Goal: Task Accomplishment & Management: Use online tool/utility

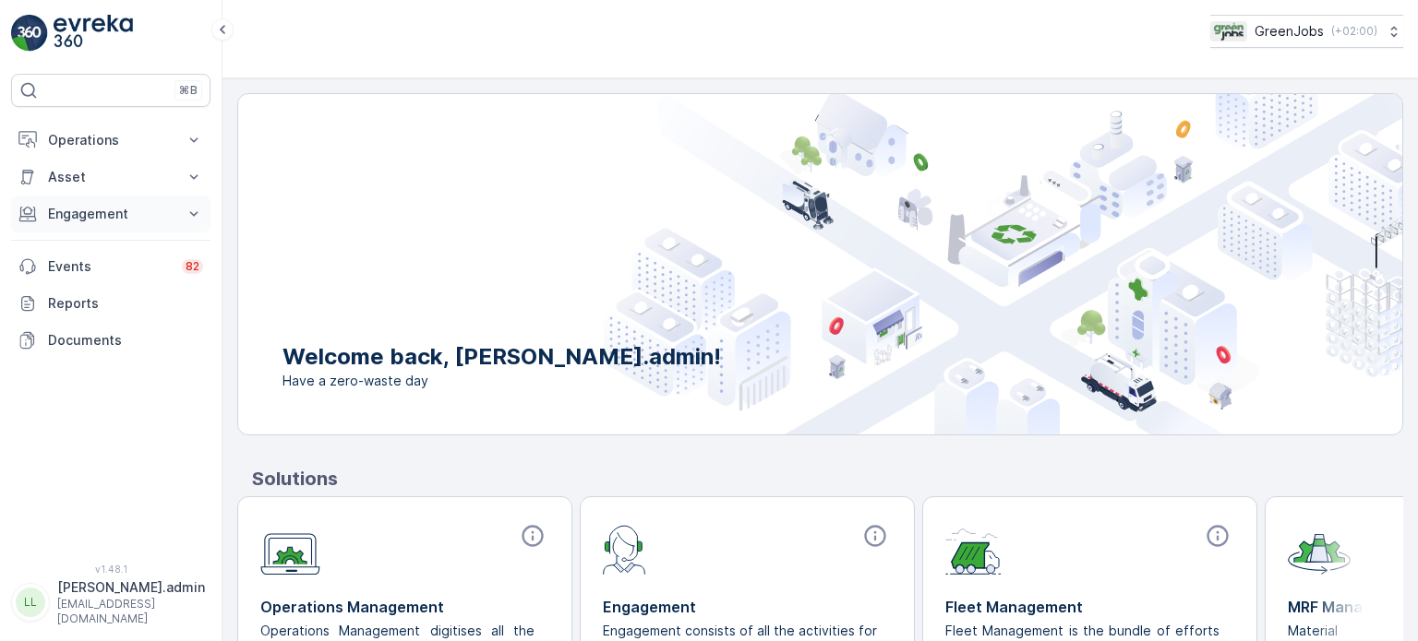
click at [70, 206] on p "Engagement" at bounding box center [111, 214] width 126 height 18
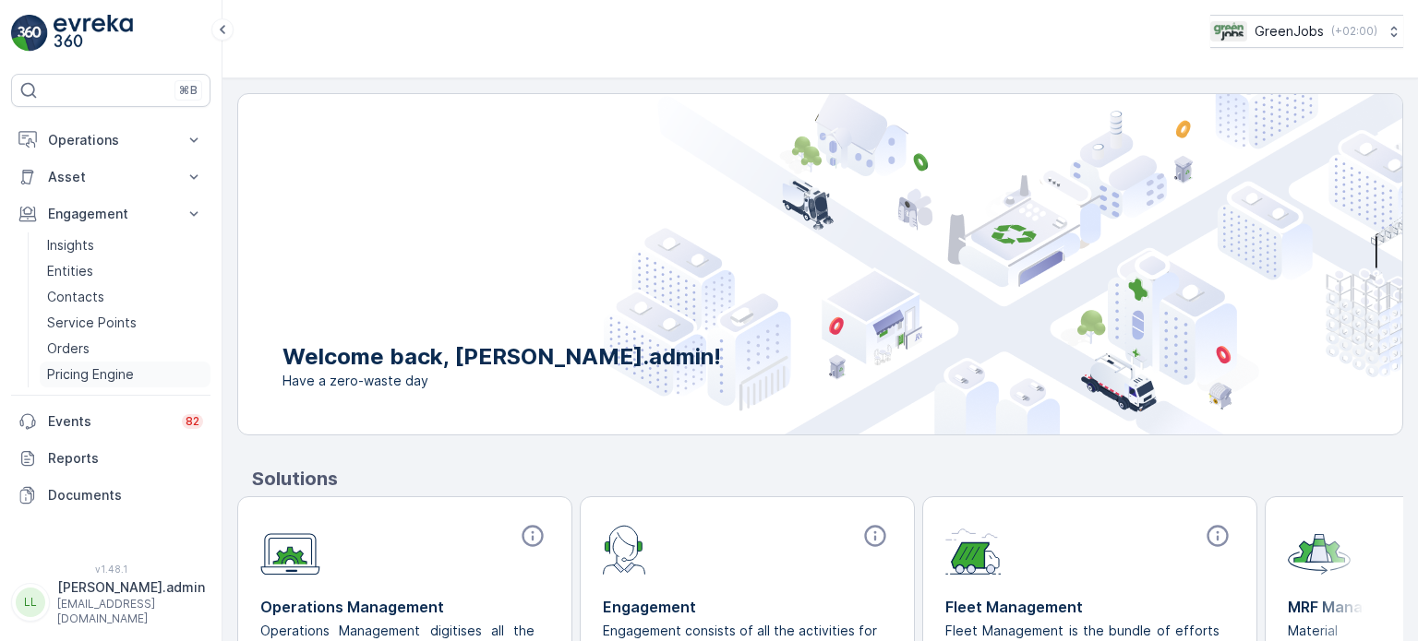
click at [65, 370] on p "Pricing Engine" at bounding box center [90, 374] width 87 height 18
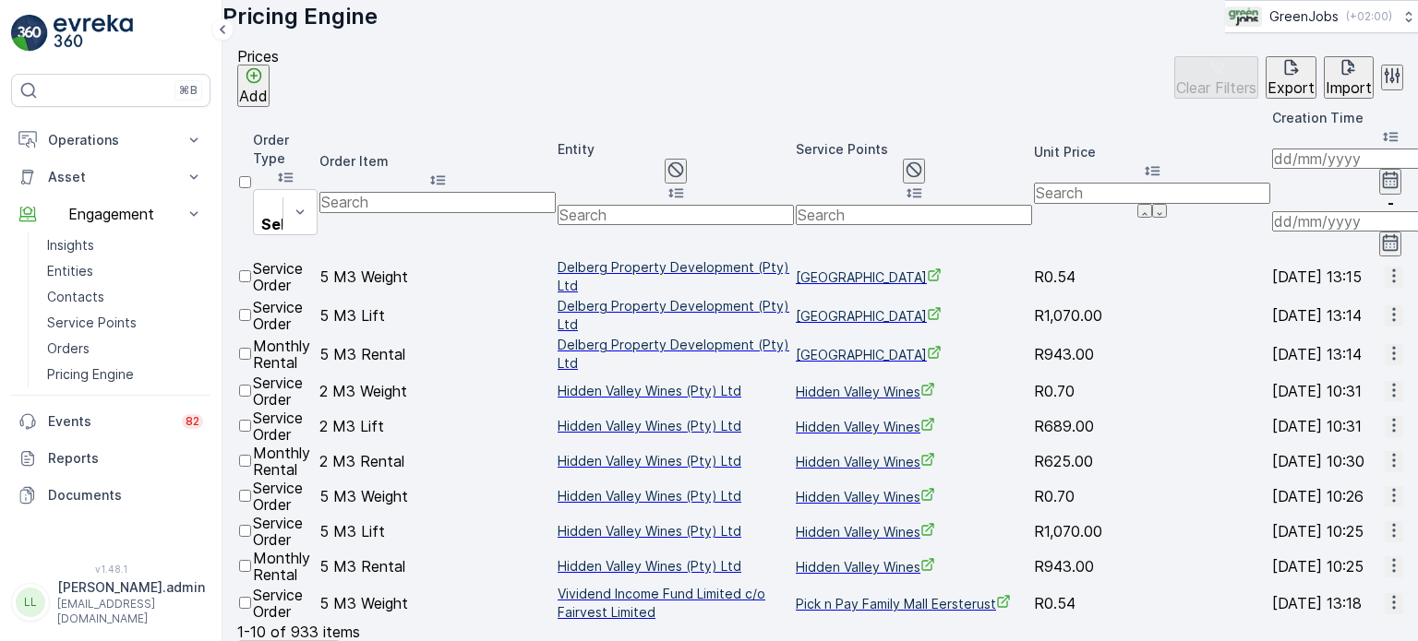
click at [919, 205] on input "text" at bounding box center [913, 215] width 236 height 20
type input "camer"
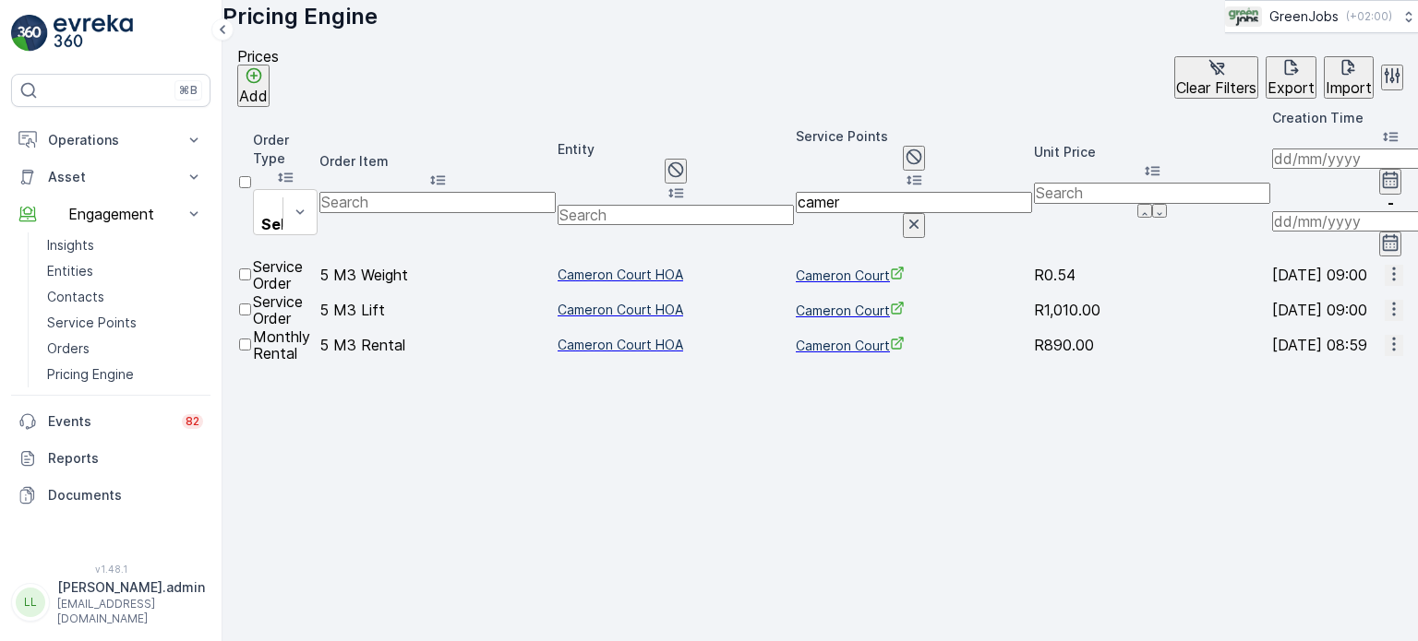
click at [251, 353] on div at bounding box center [245, 353] width 12 height 0
click at [251, 339] on input "checkbox" at bounding box center [245, 345] width 12 height 12
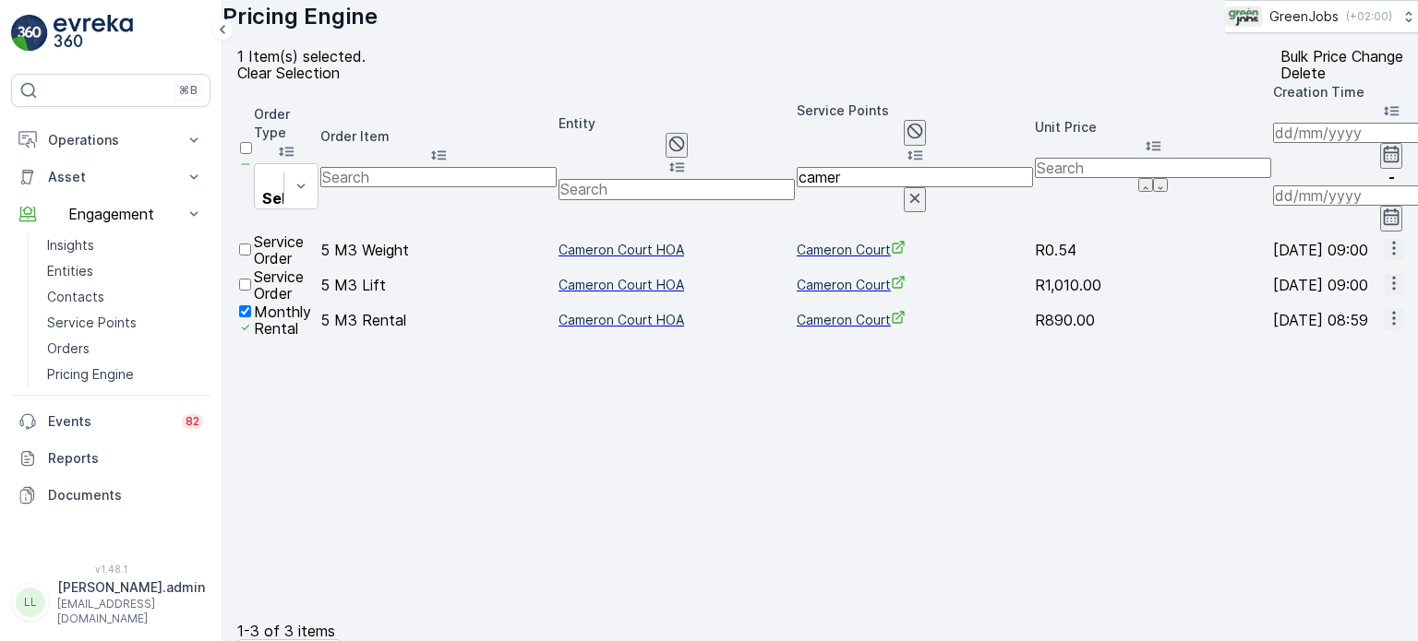
click at [1280, 65] on p "Bulk Price Change" at bounding box center [1341, 56] width 123 height 17
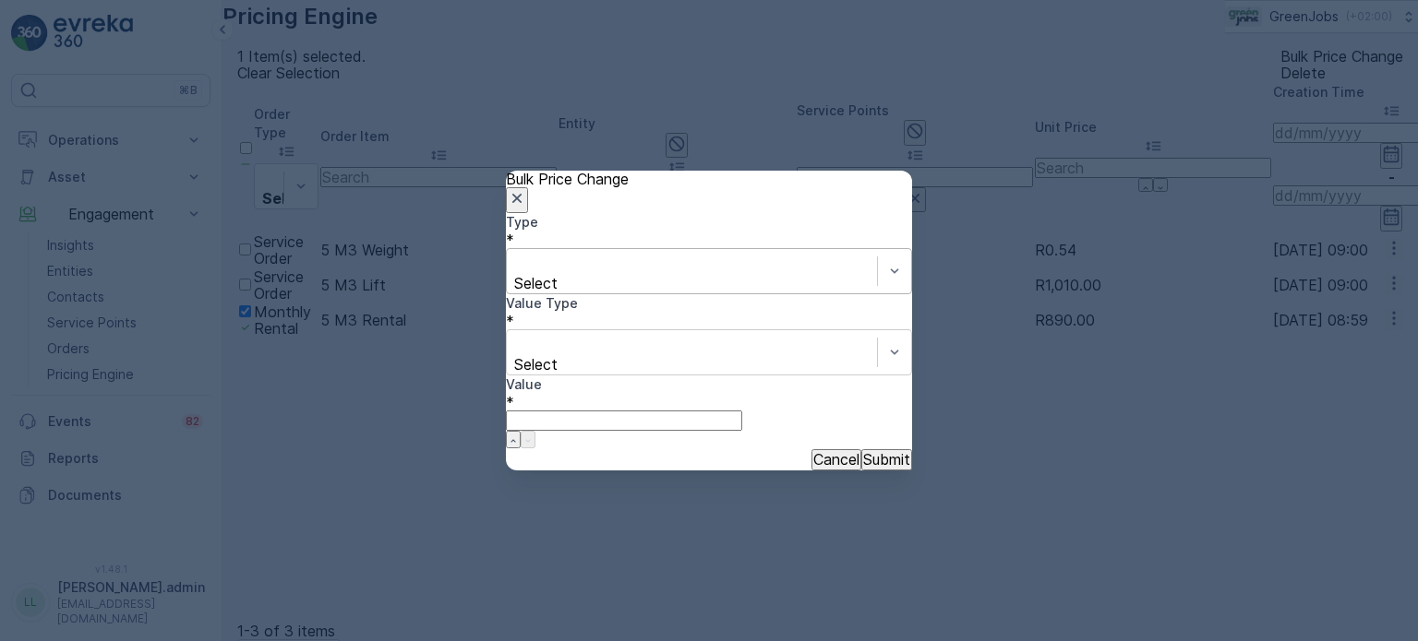
click at [631, 273] on div at bounding box center [692, 263] width 352 height 20
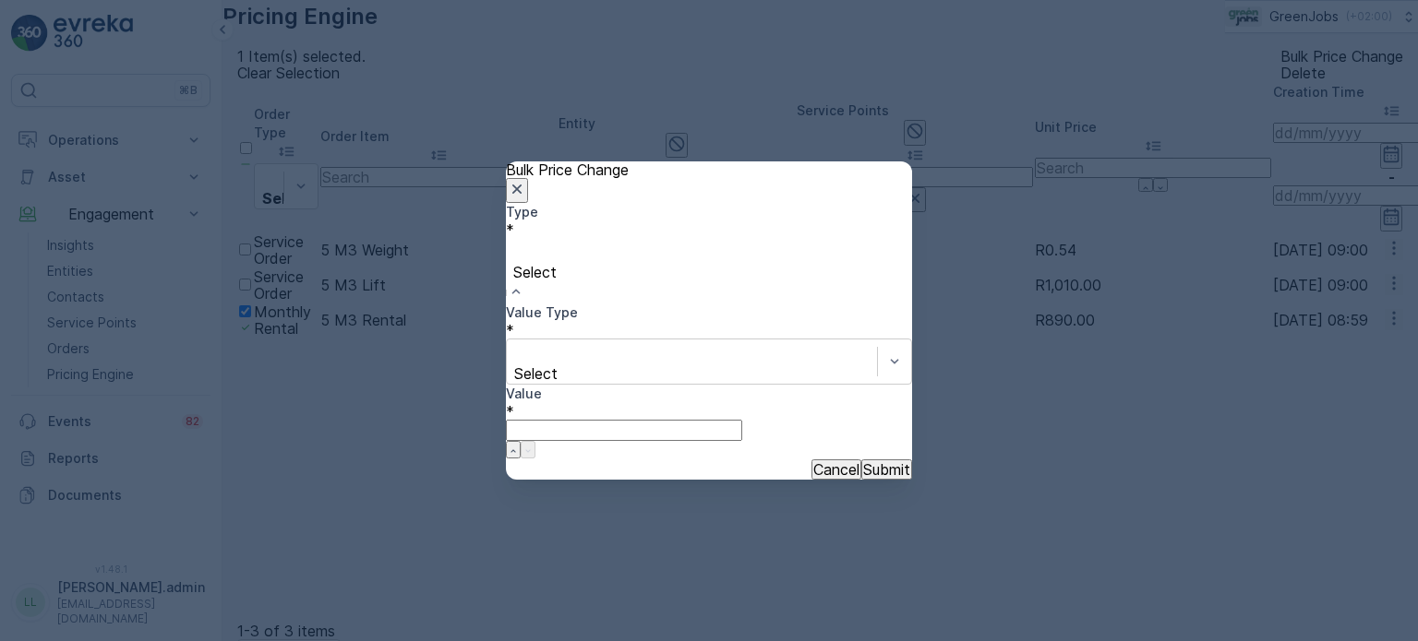
click at [599, 640] on div "Increase" at bounding box center [709, 649] width 1418 height 17
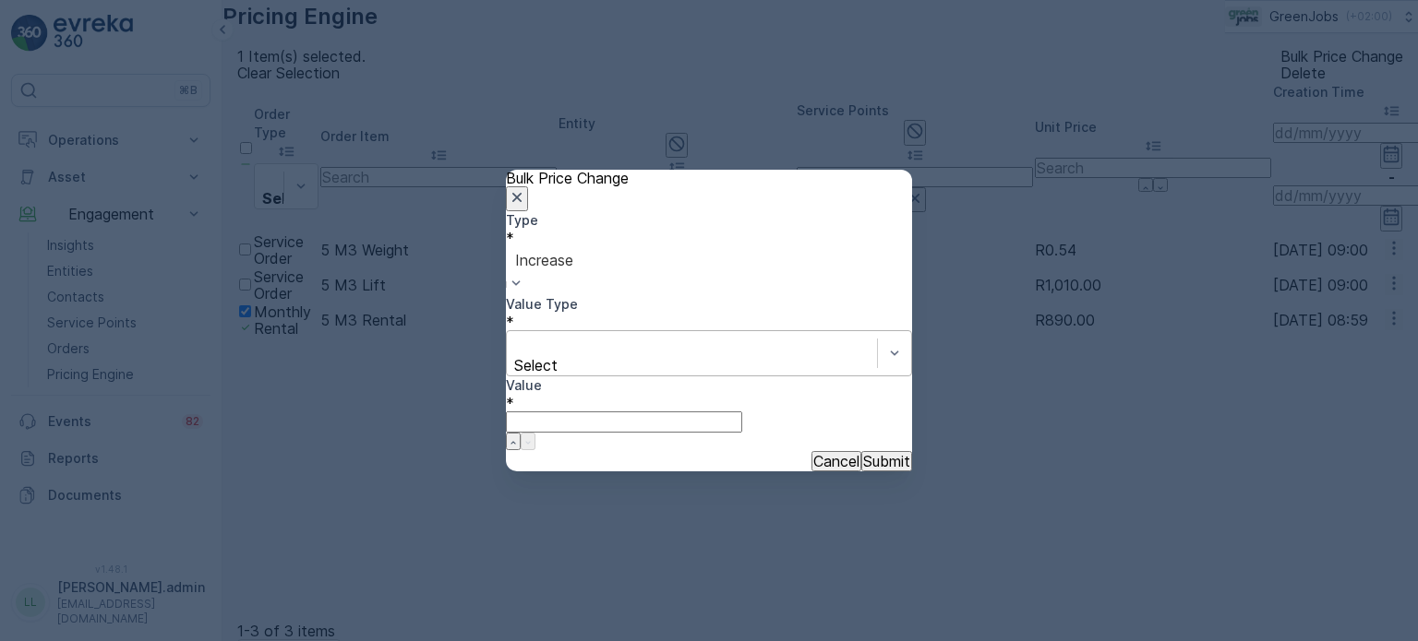
click at [587, 355] on div at bounding box center [692, 345] width 352 height 20
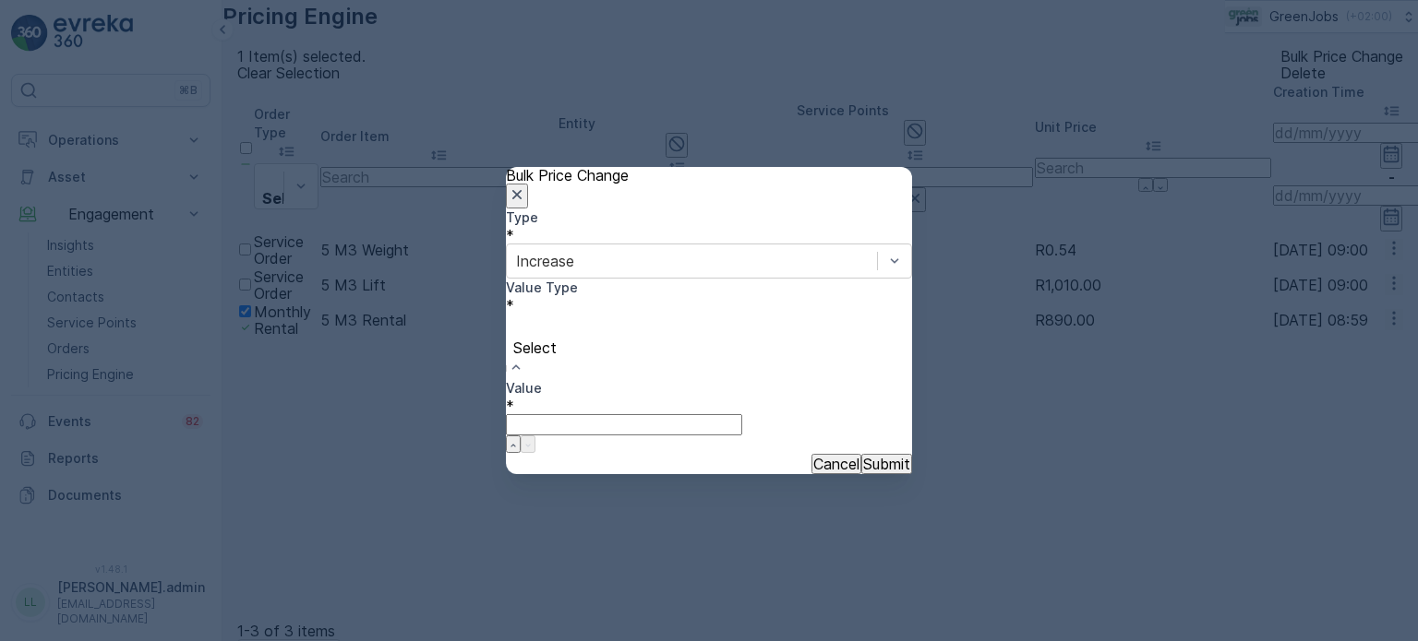
type input "6"
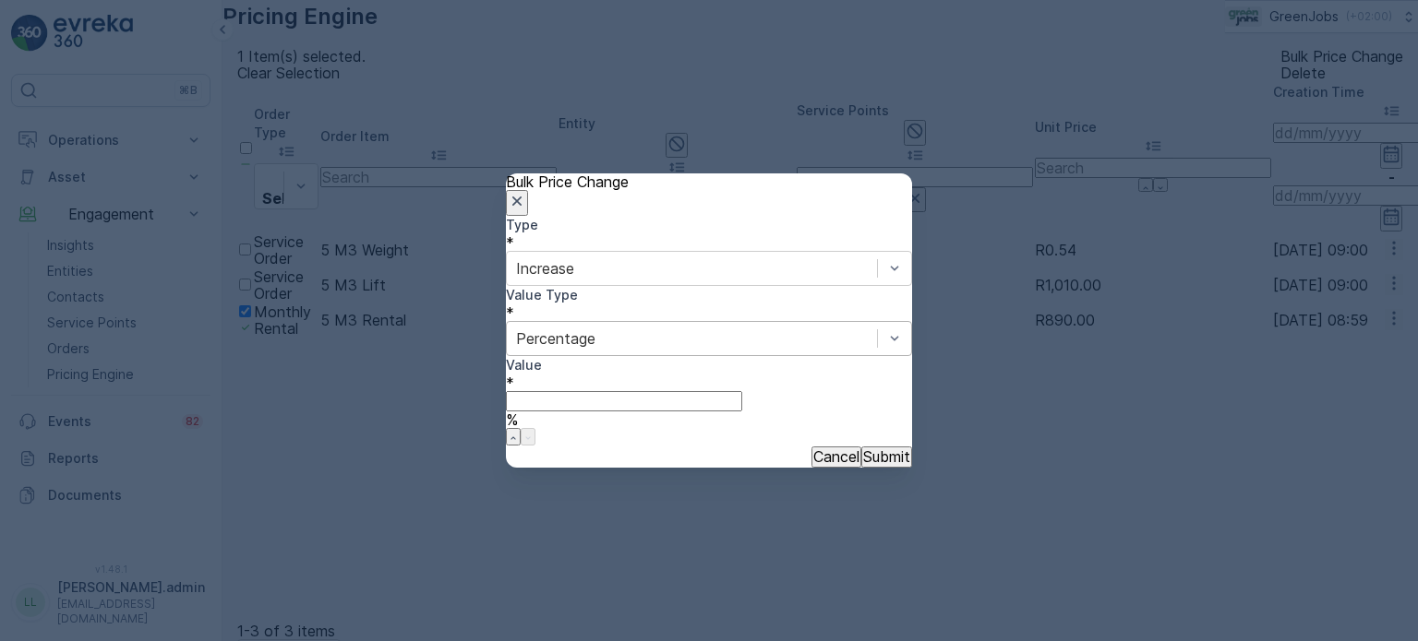
click at [742, 391] on input "Value" at bounding box center [624, 401] width 236 height 20
type input "6"
click at [873, 449] on p "Submit" at bounding box center [886, 457] width 47 height 17
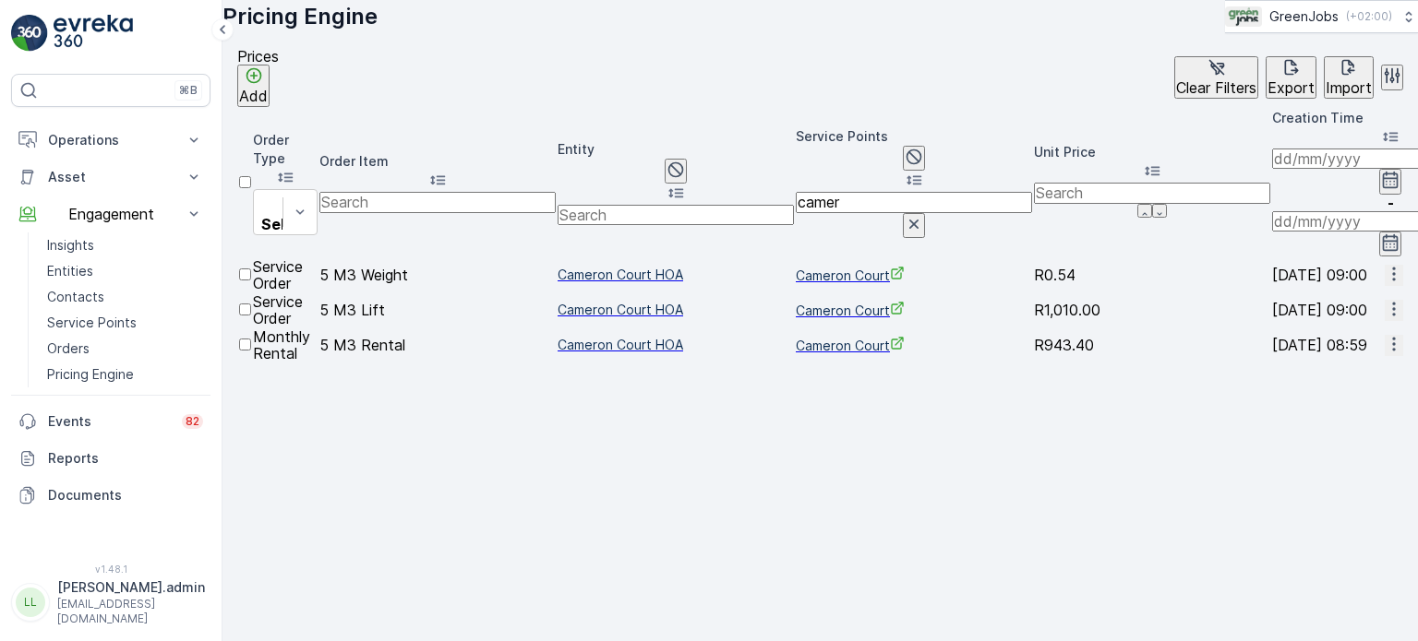
click at [251, 318] on div at bounding box center [245, 318] width 12 height 0
click at [251, 304] on input "checkbox" at bounding box center [245, 310] width 12 height 12
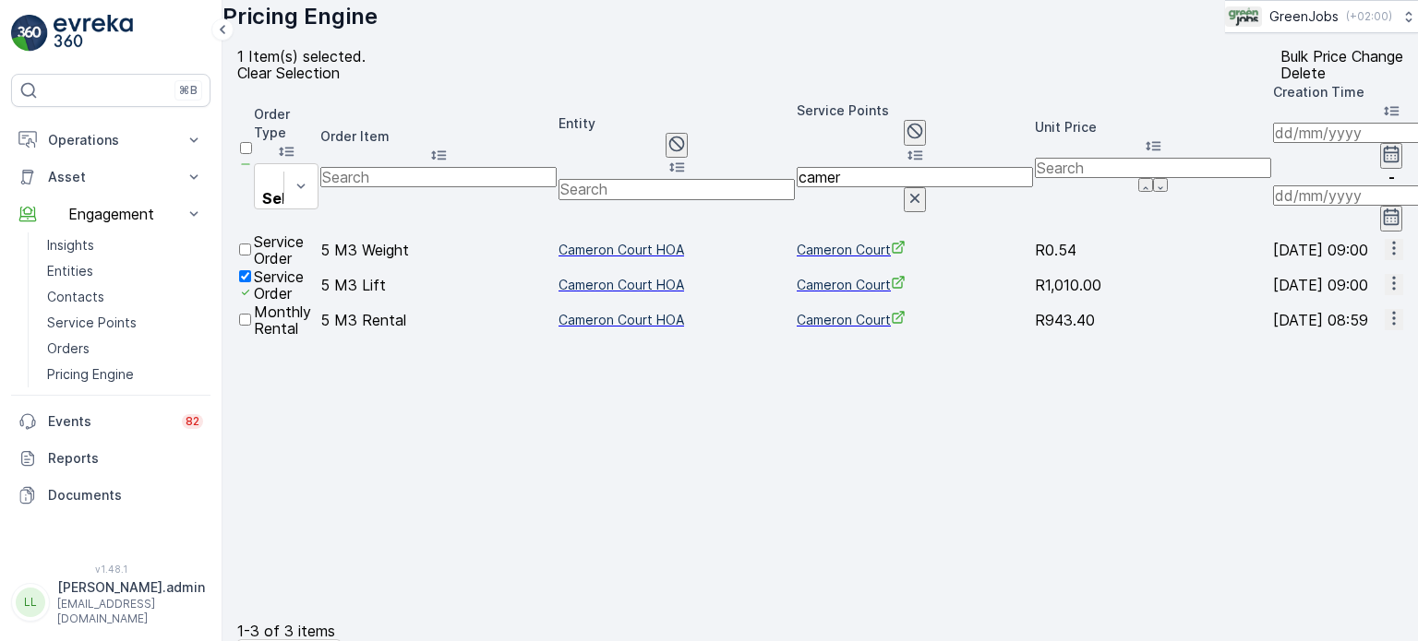
click at [1280, 65] on p "Bulk Price Change" at bounding box center [1341, 56] width 123 height 17
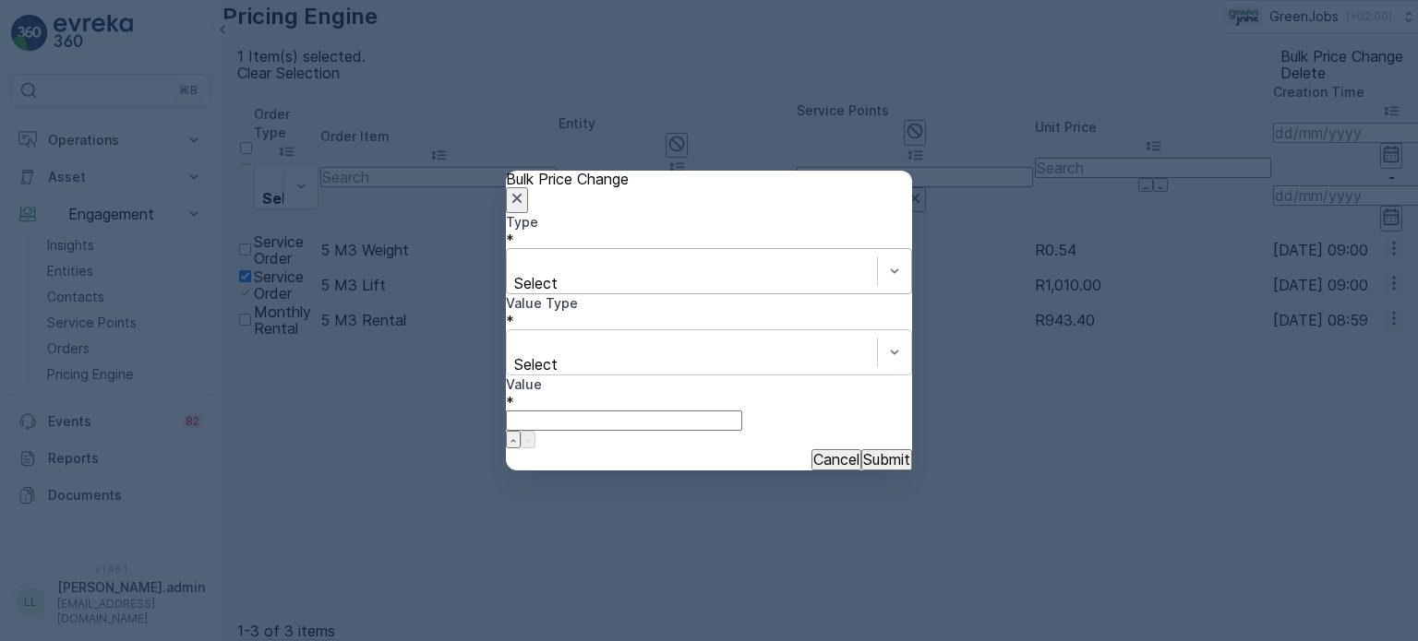
click at [566, 273] on div at bounding box center [692, 263] width 352 height 20
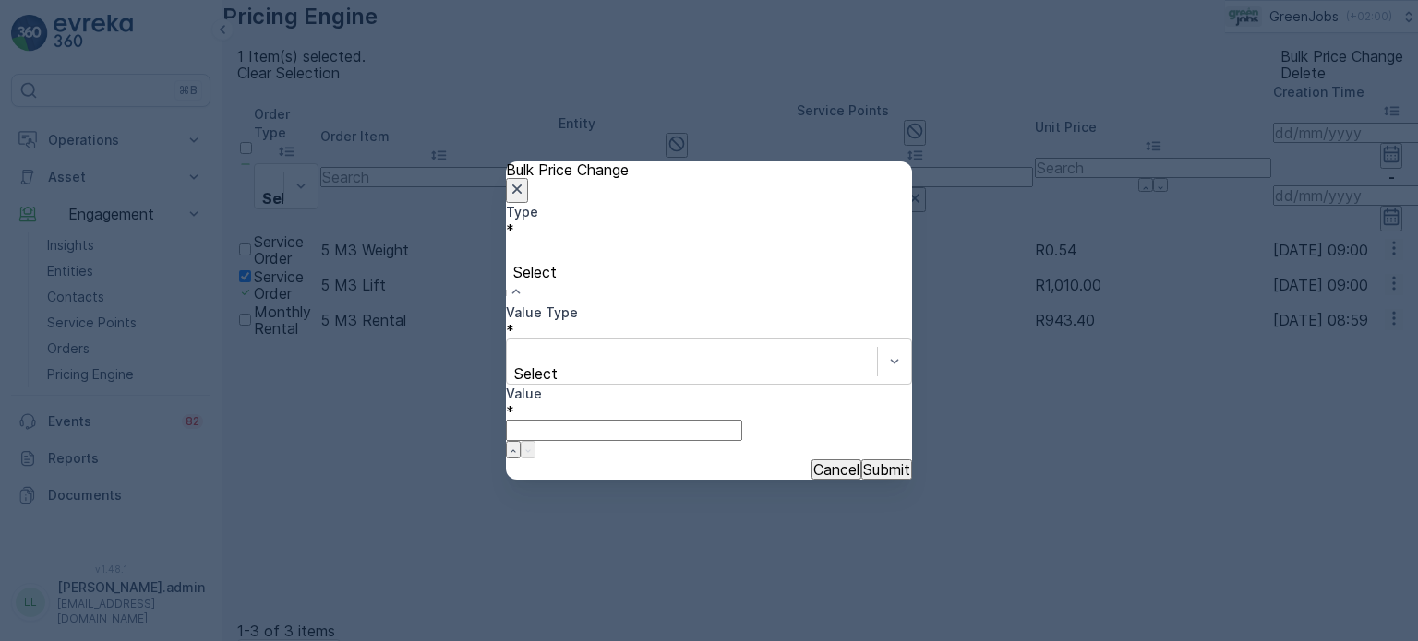
click at [58, 640] on span "Increase" at bounding box center [29, 649] width 58 height 18
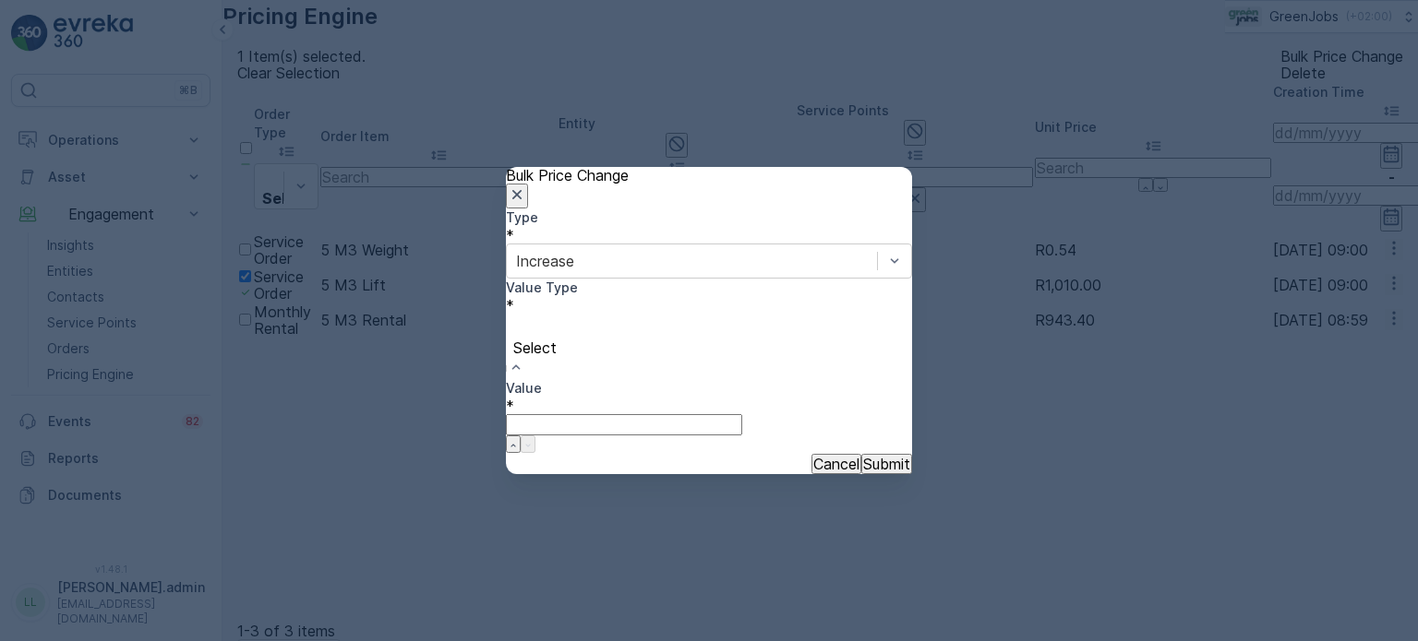
click at [580, 338] on div at bounding box center [709, 327] width 388 height 20
click at [742, 398] on input "Value" at bounding box center [624, 408] width 236 height 20
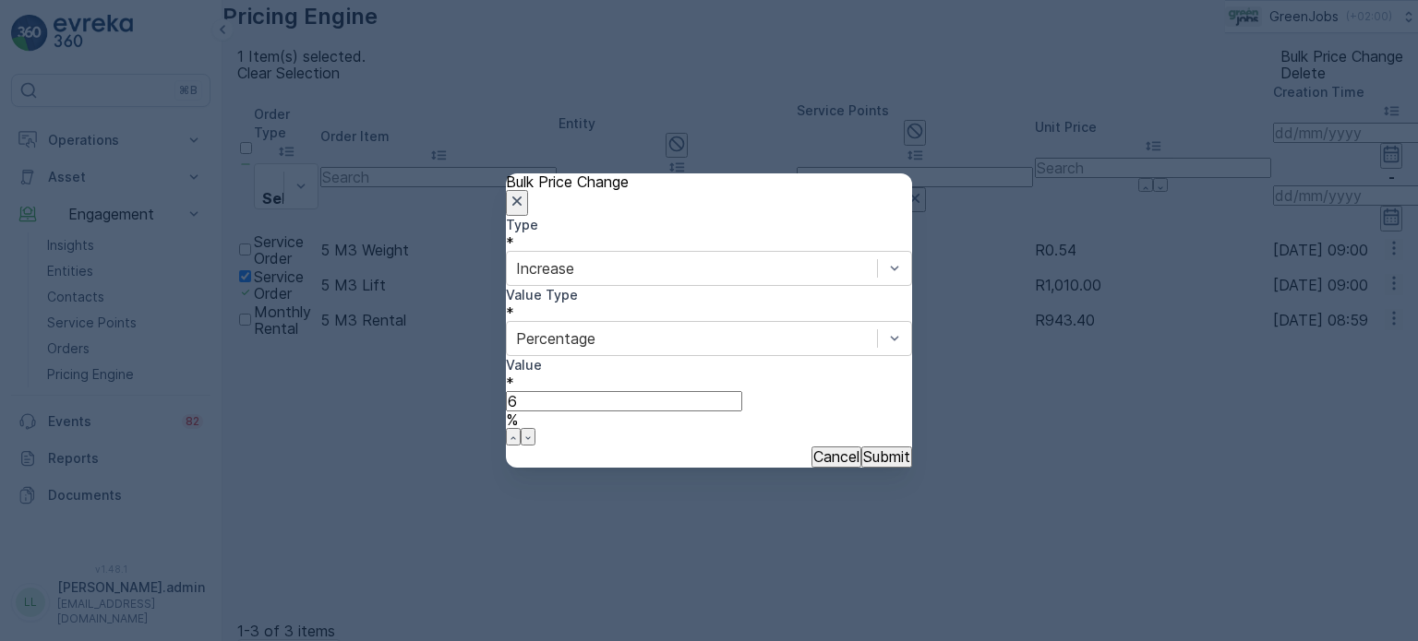
type input "6"
click at [869, 449] on p "Submit" at bounding box center [886, 457] width 47 height 17
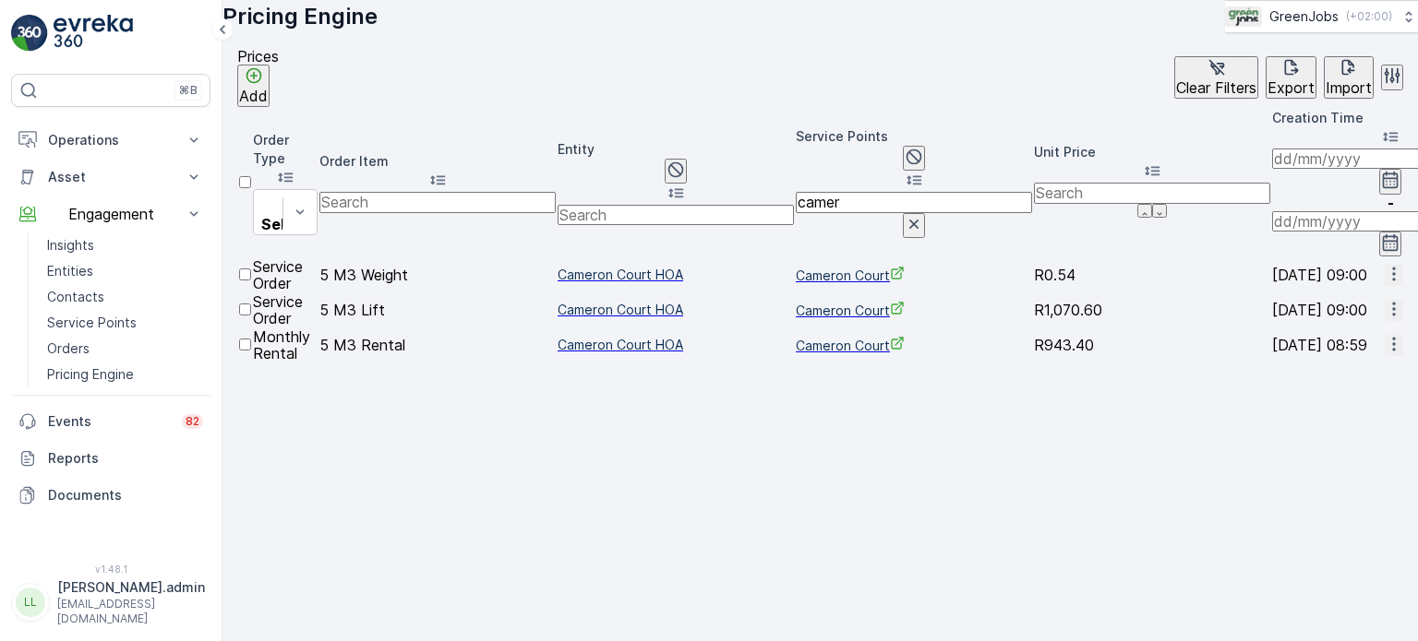
click at [919, 192] on input "camer" at bounding box center [913, 202] width 236 height 20
type input "c"
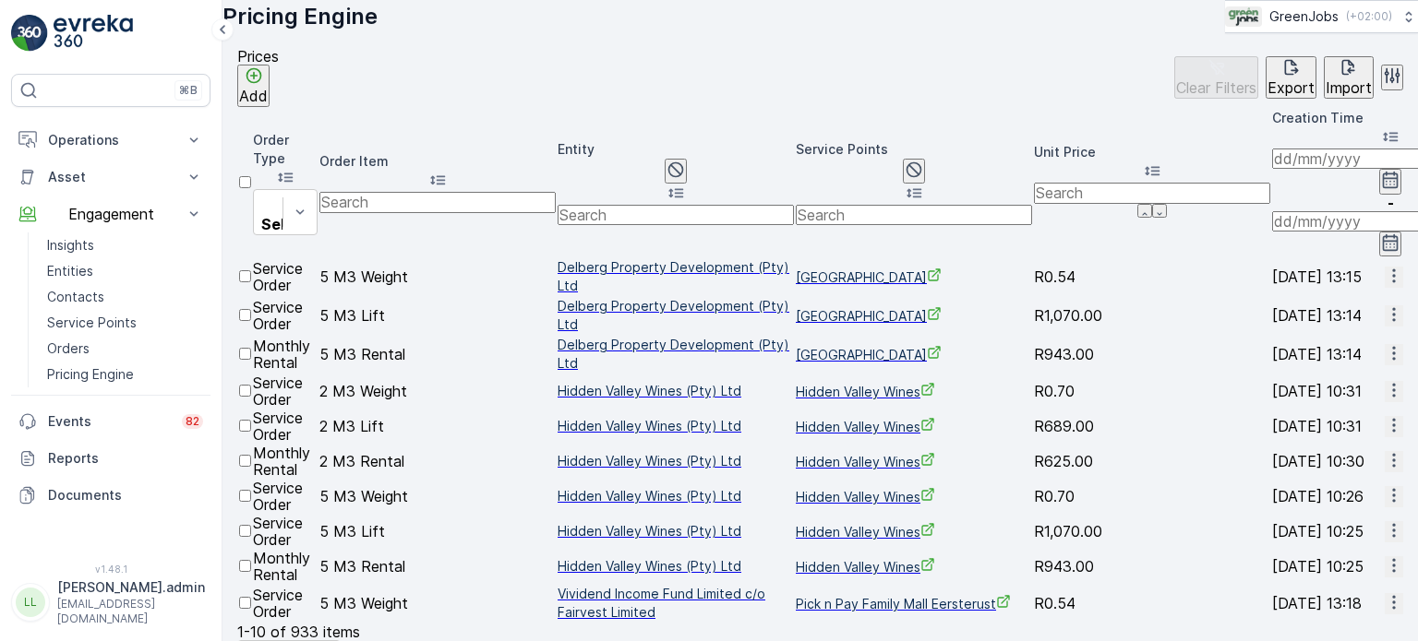
click at [923, 205] on input "text" at bounding box center [913, 215] width 236 height 20
type input "clubv"
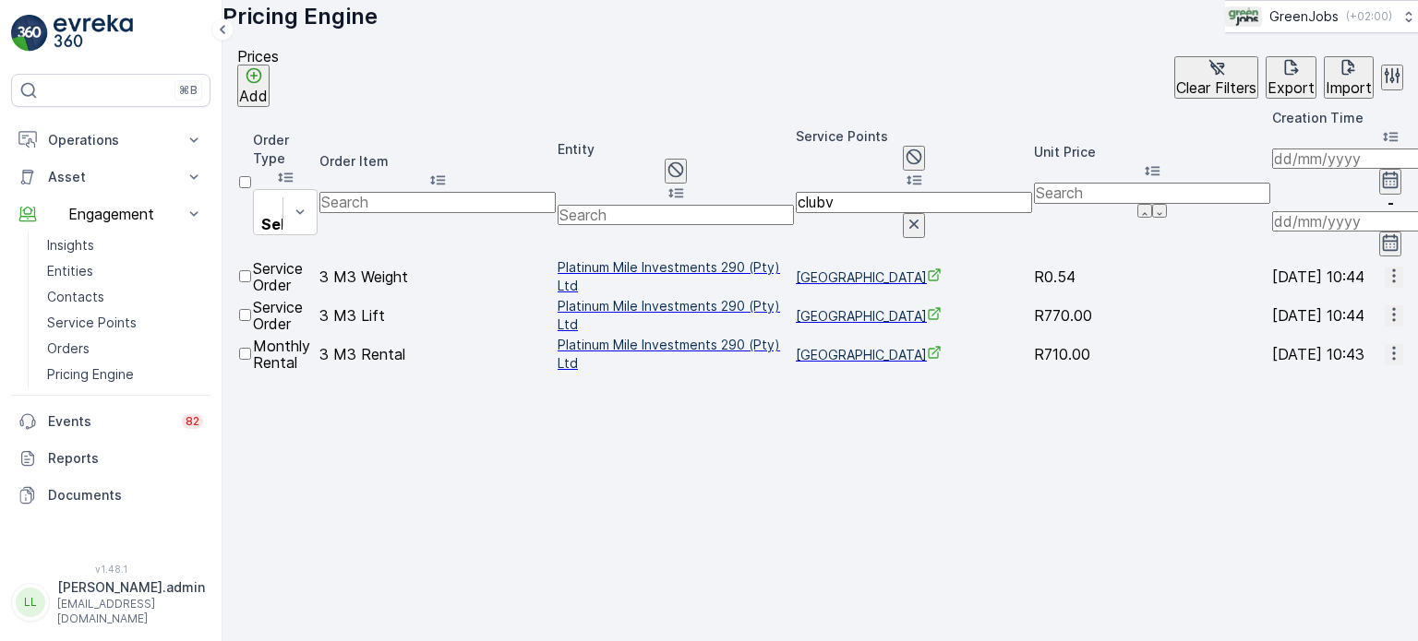
click at [251, 363] on div at bounding box center [245, 363] width 12 height 0
click at [251, 348] on input "checkbox" at bounding box center [245, 354] width 12 height 12
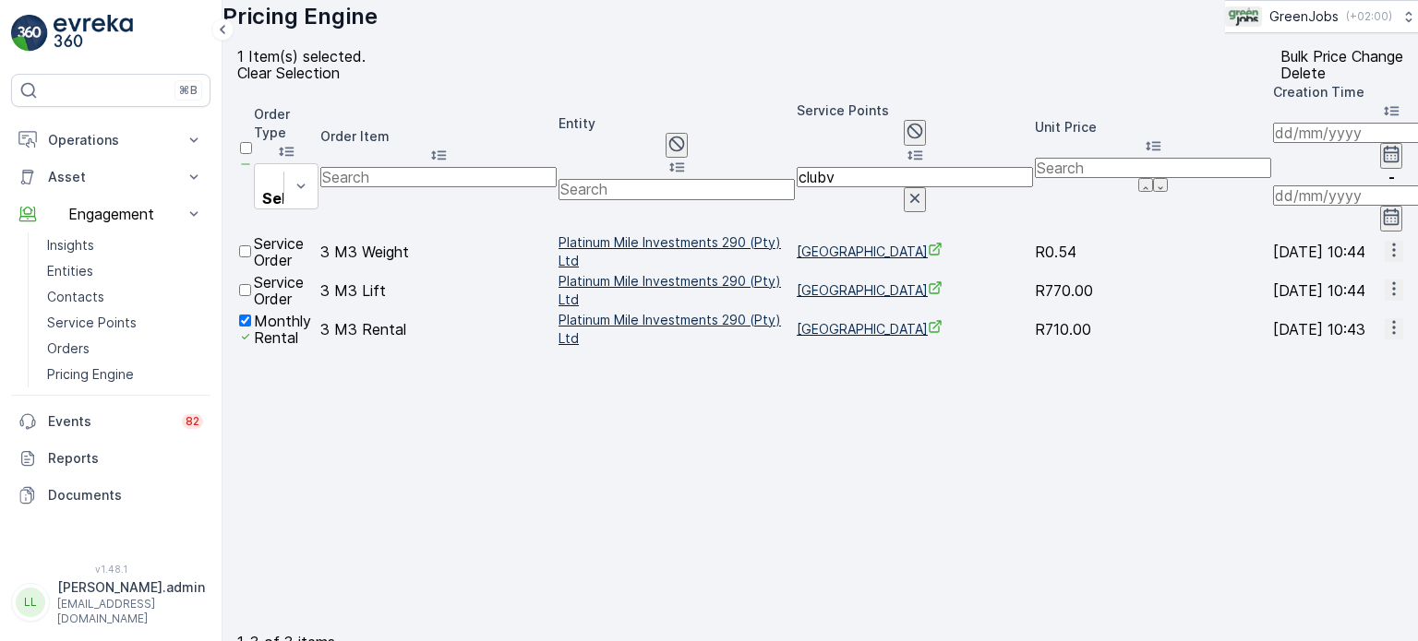
click at [1280, 65] on p "Bulk Price Change" at bounding box center [1341, 56] width 123 height 17
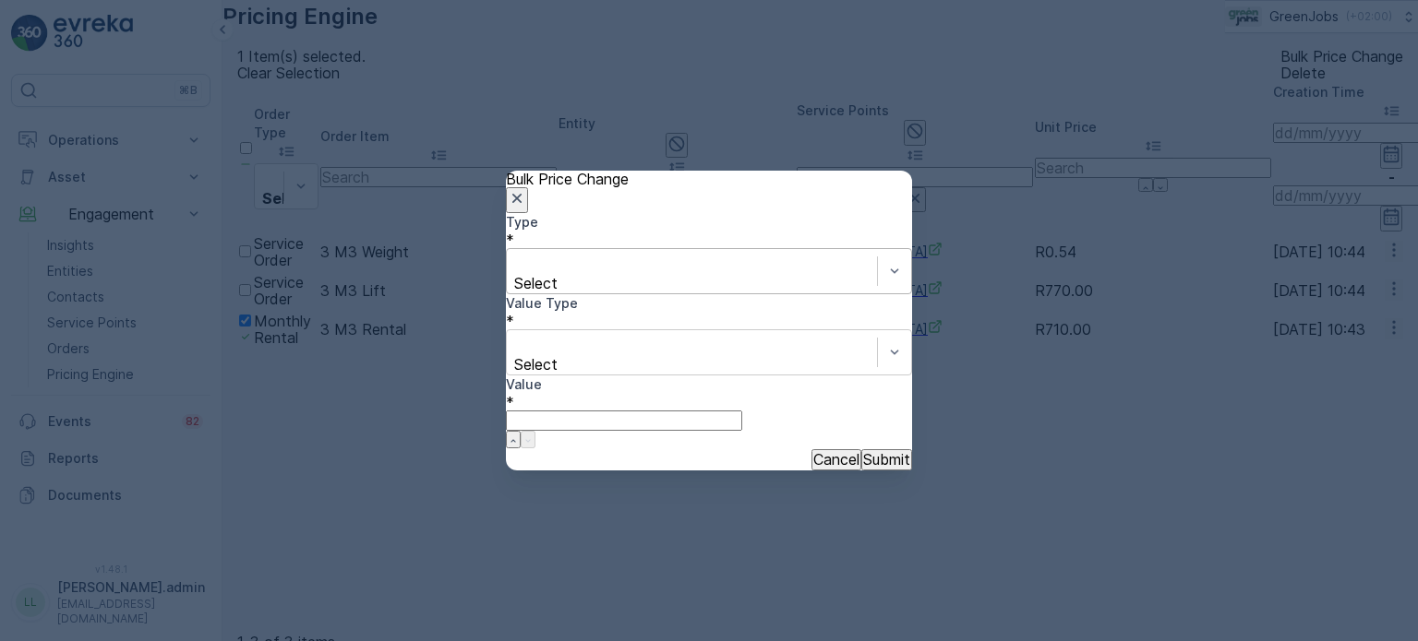
click at [597, 273] on div at bounding box center [692, 263] width 352 height 20
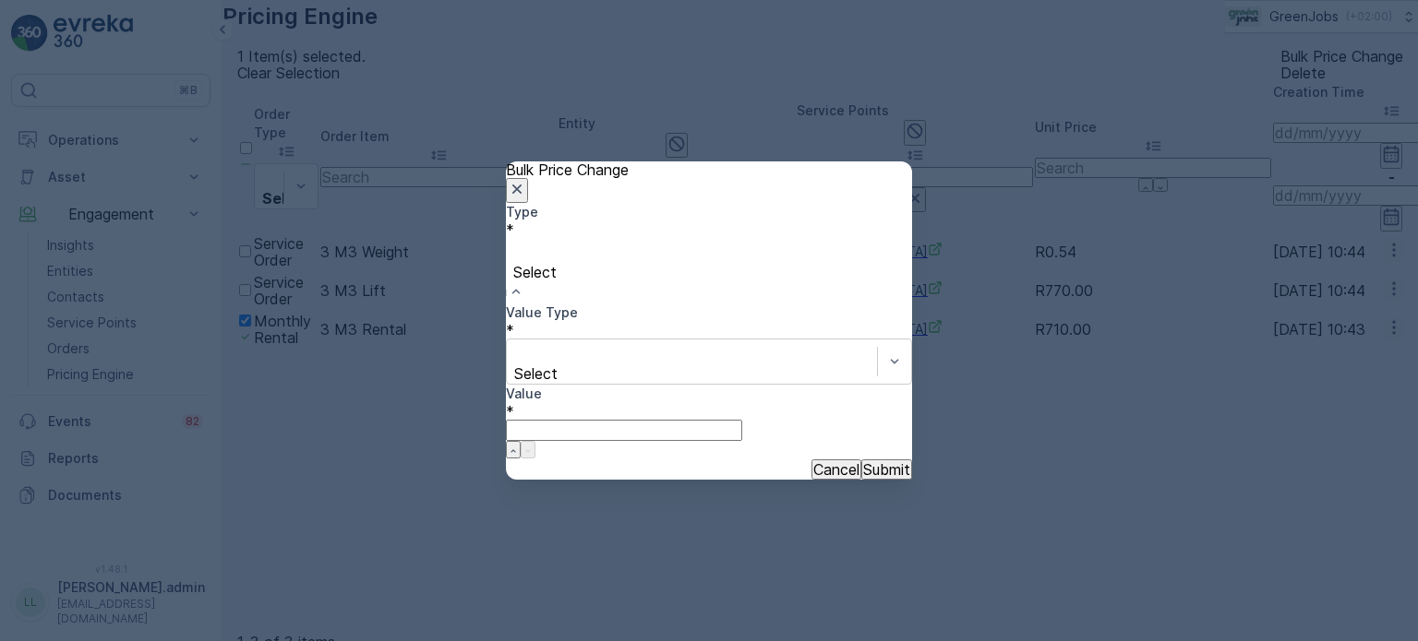
click at [58, 640] on span "Increase" at bounding box center [29, 649] width 58 height 18
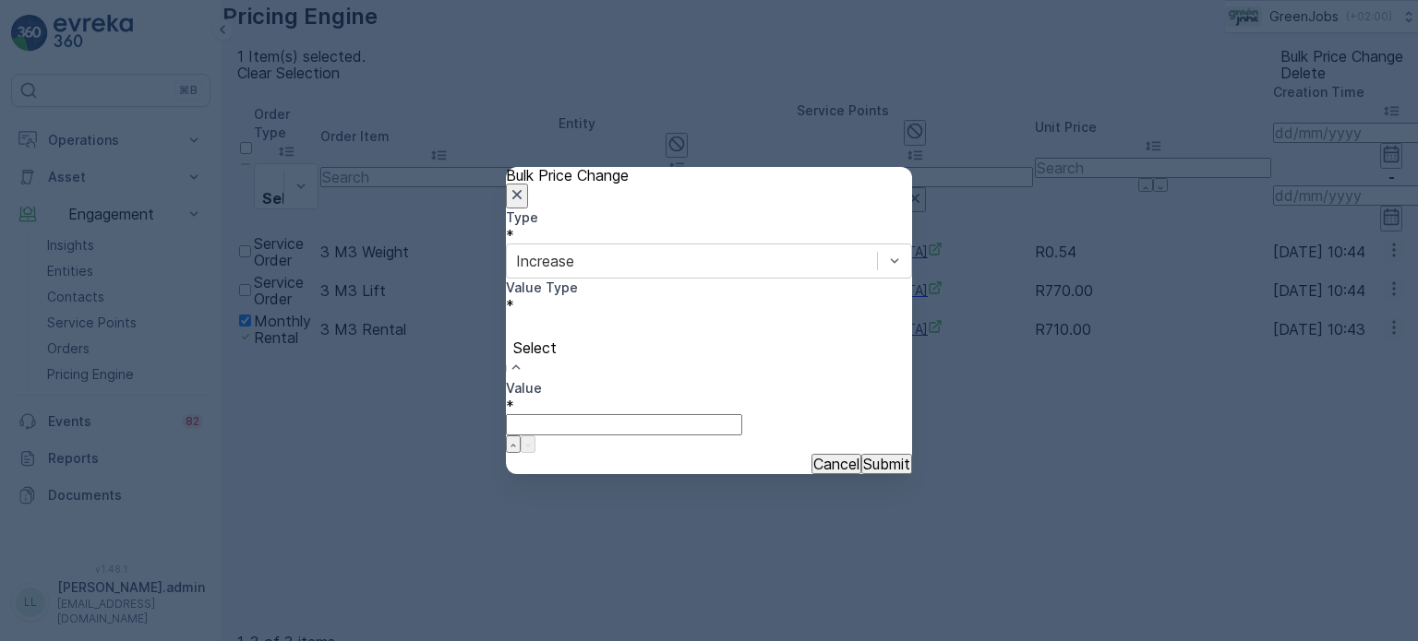
click at [577, 338] on div at bounding box center [709, 327] width 388 height 20
click at [742, 398] on input "Value" at bounding box center [624, 408] width 236 height 20
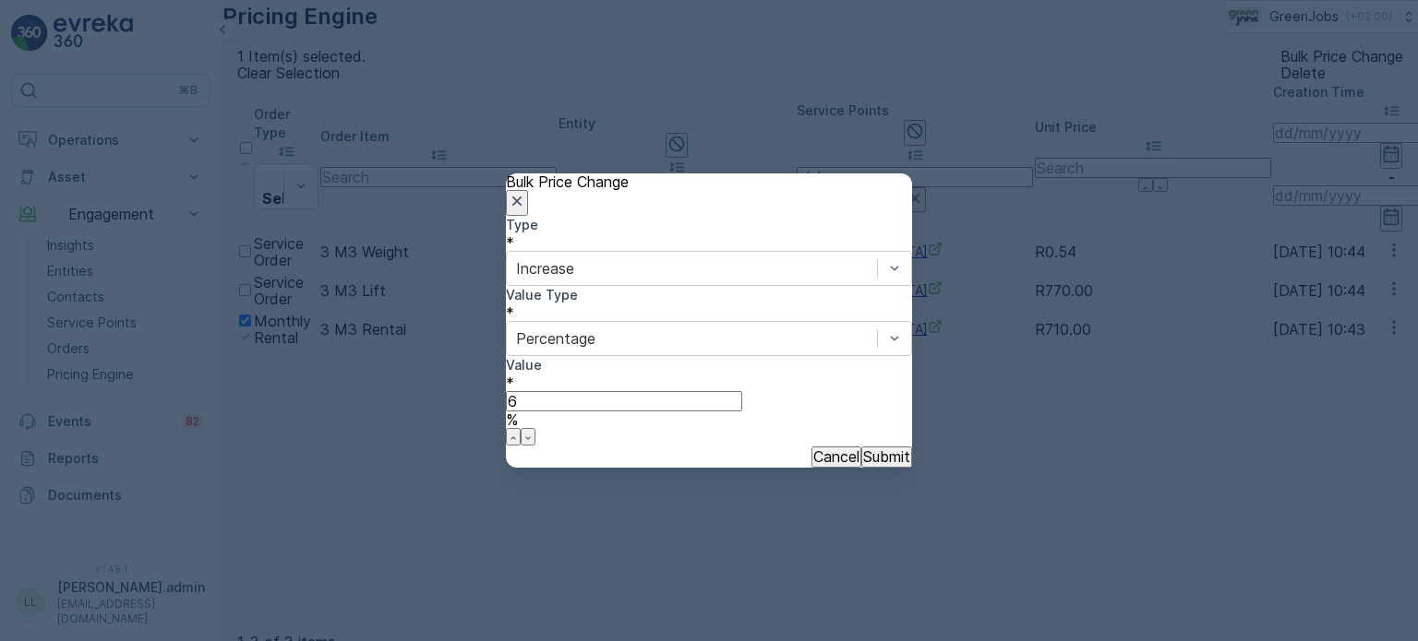
type input "6"
click at [863, 449] on p "Submit" at bounding box center [886, 457] width 47 height 17
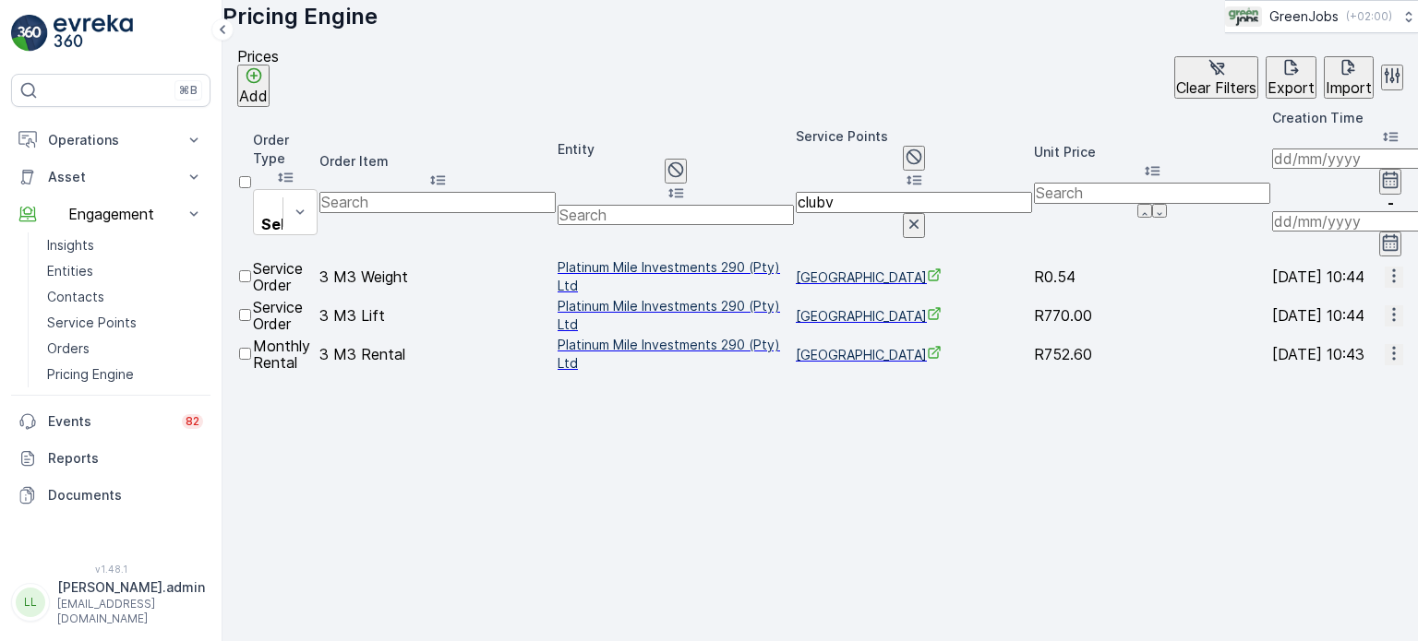
click at [251, 363] on div at bounding box center [245, 363] width 12 height 0
click at [251, 348] on input "checkbox" at bounding box center [245, 354] width 12 height 12
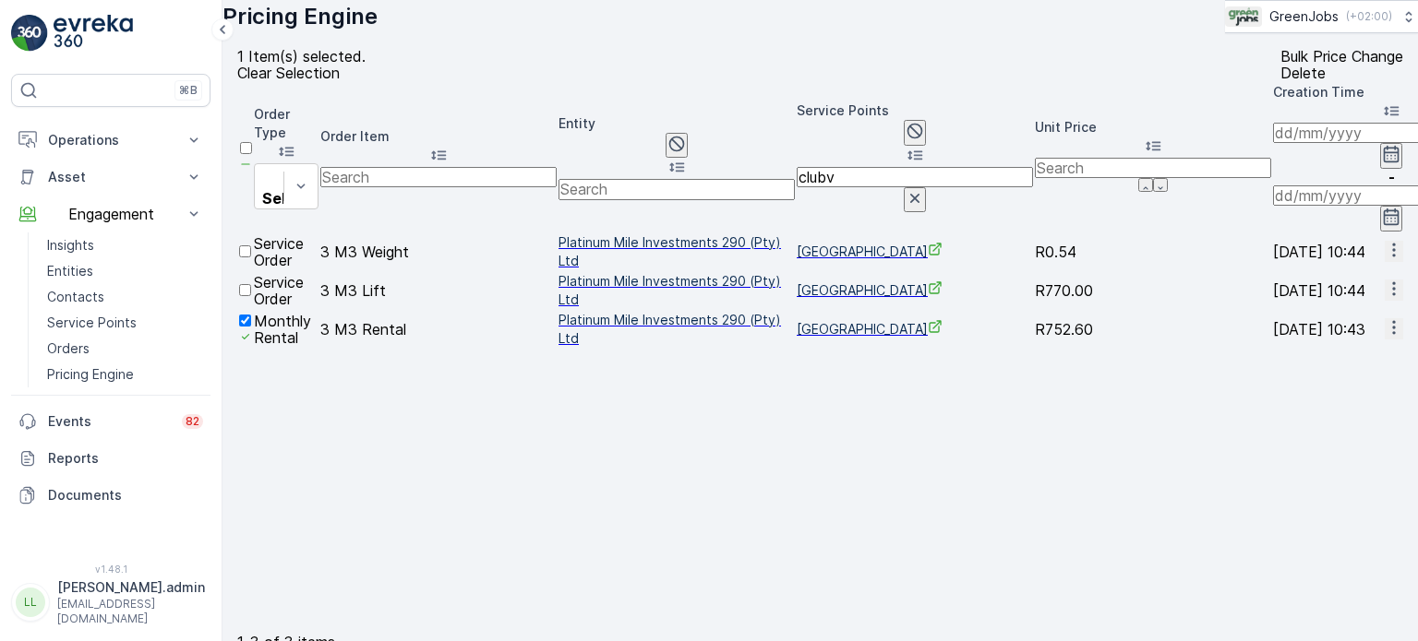
click at [1280, 65] on p "Bulk Price Change" at bounding box center [1341, 56] width 123 height 17
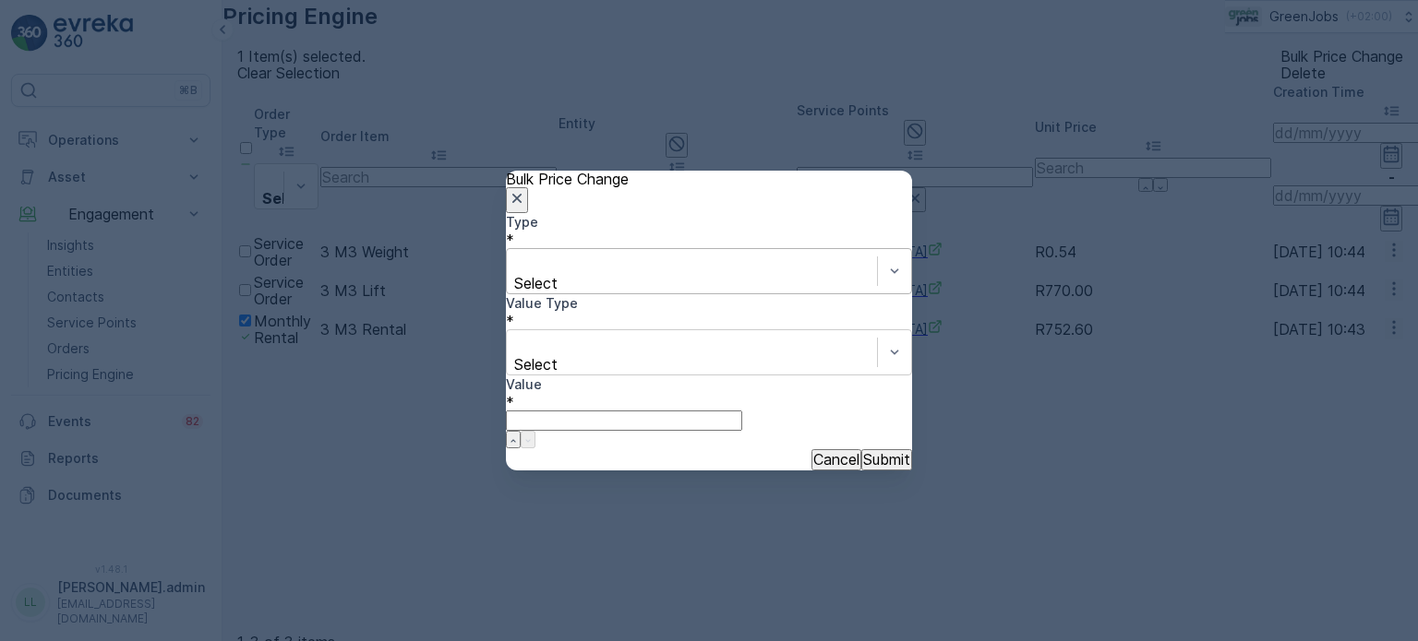
click at [683, 294] on div "Select" at bounding box center [709, 271] width 406 height 46
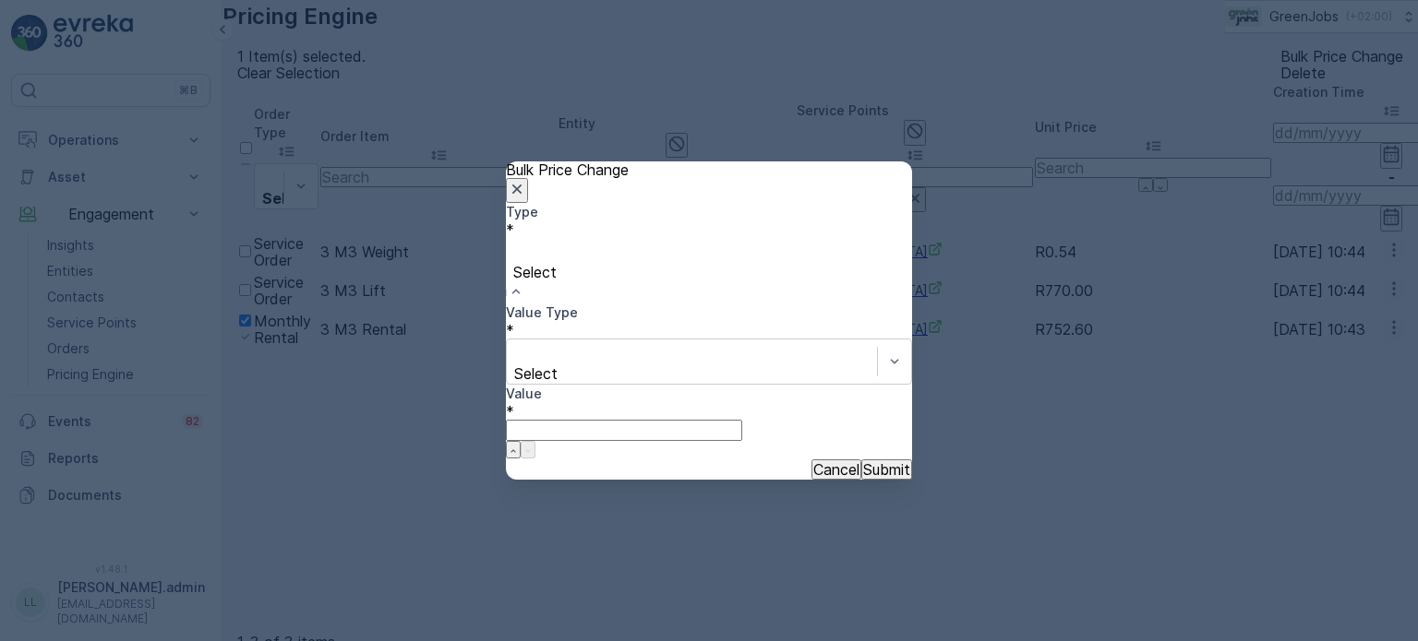
click at [599, 640] on div "Increase" at bounding box center [709, 649] width 1418 height 17
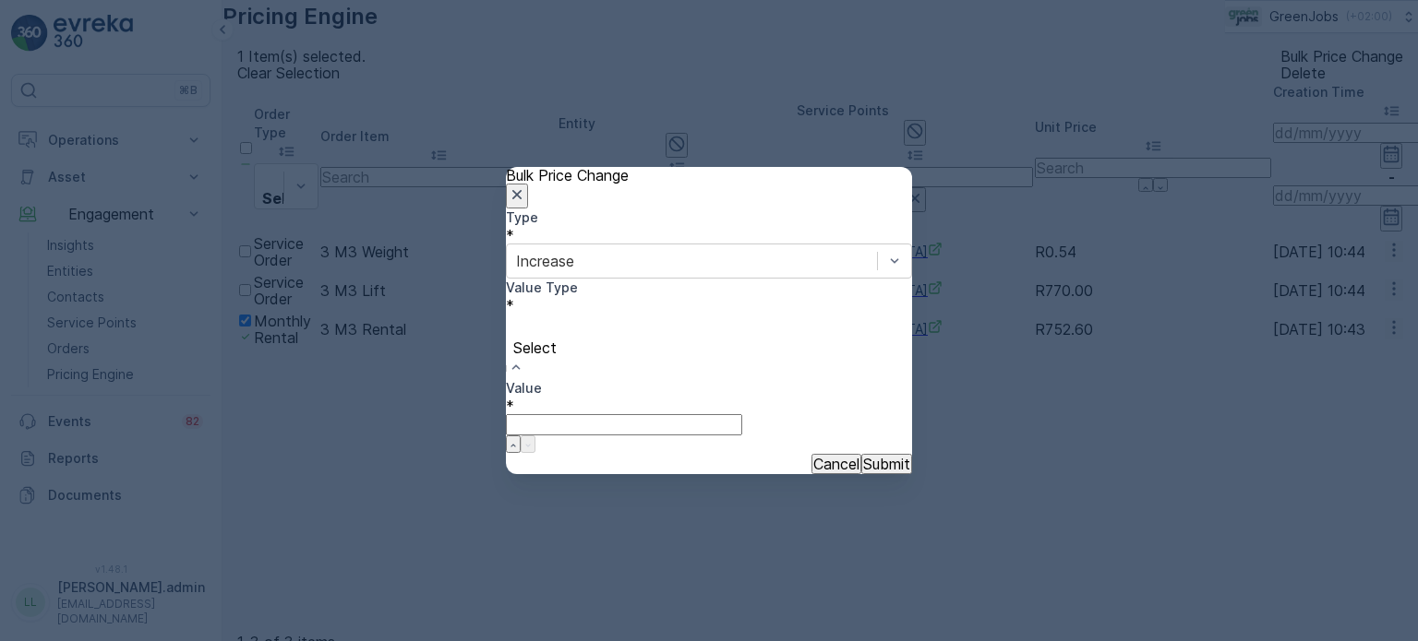
click at [590, 338] on div at bounding box center [709, 327] width 388 height 20
click at [742, 398] on input "Value" at bounding box center [624, 408] width 236 height 20
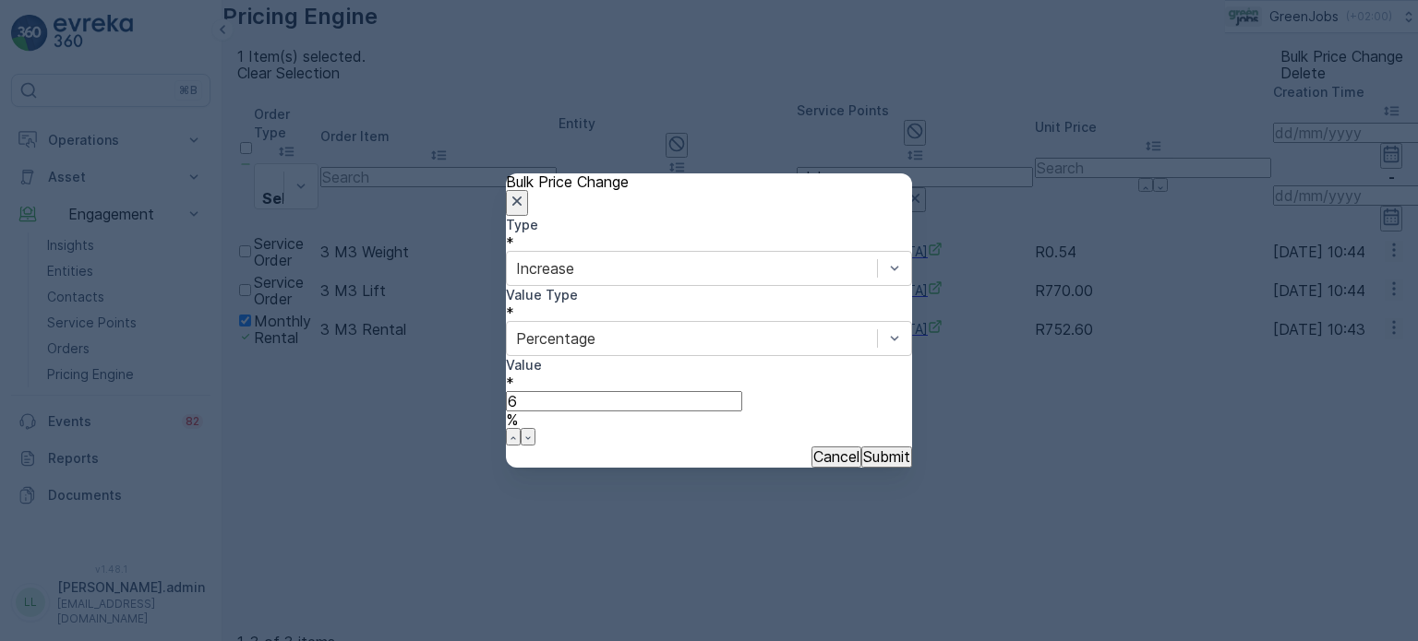
type input "6"
click at [863, 449] on p "Submit" at bounding box center [886, 457] width 47 height 17
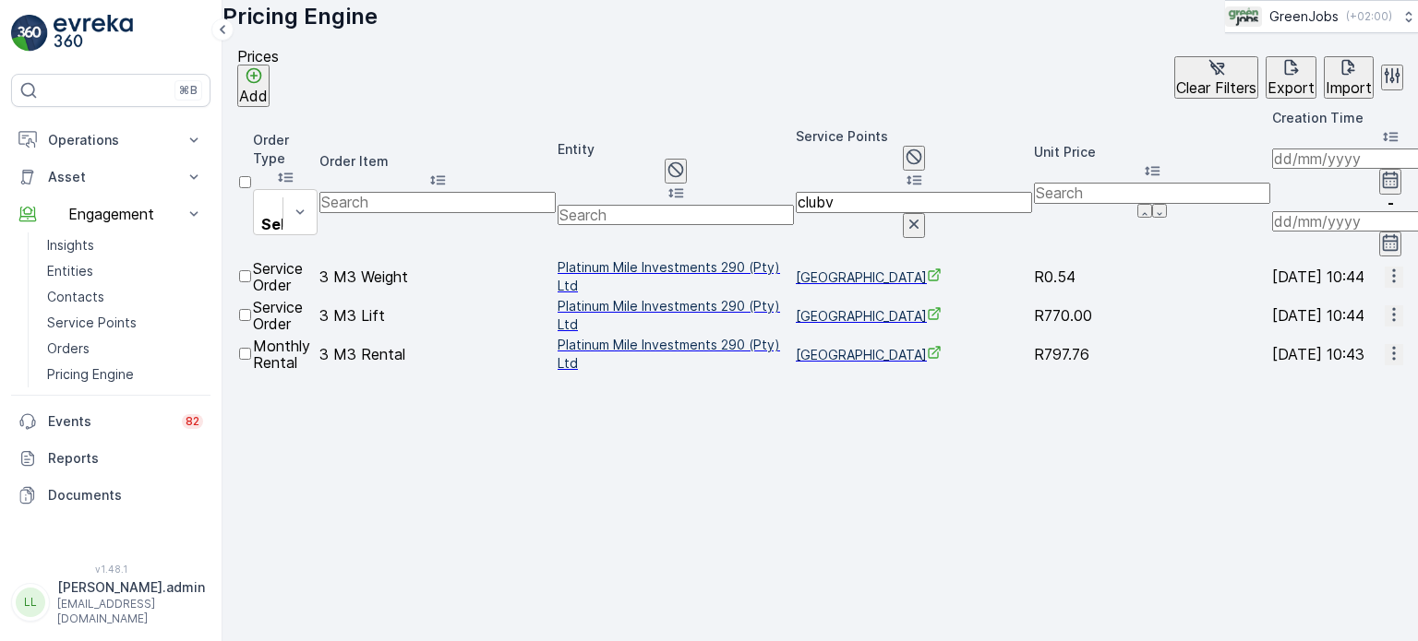
click at [251, 363] on div at bounding box center [245, 363] width 12 height 0
click at [251, 348] on input "checkbox" at bounding box center [245, 354] width 12 height 12
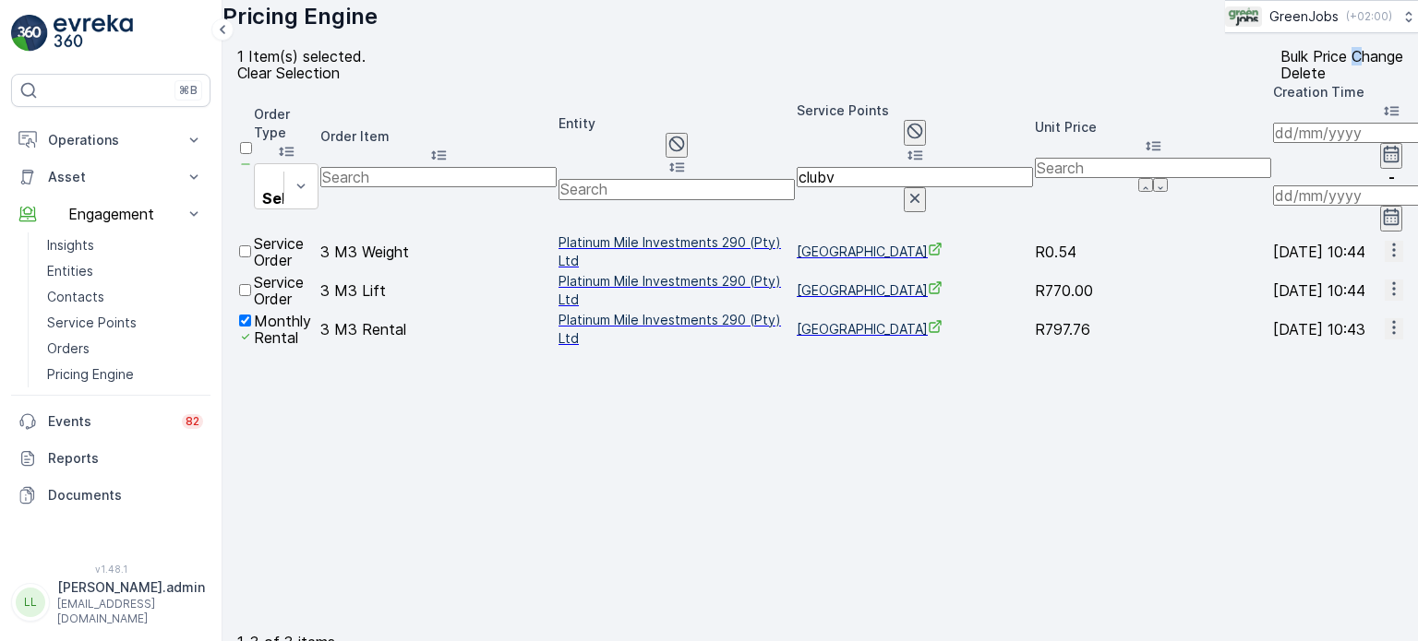
click at [1280, 65] on p "Bulk Price Change" at bounding box center [1341, 56] width 123 height 17
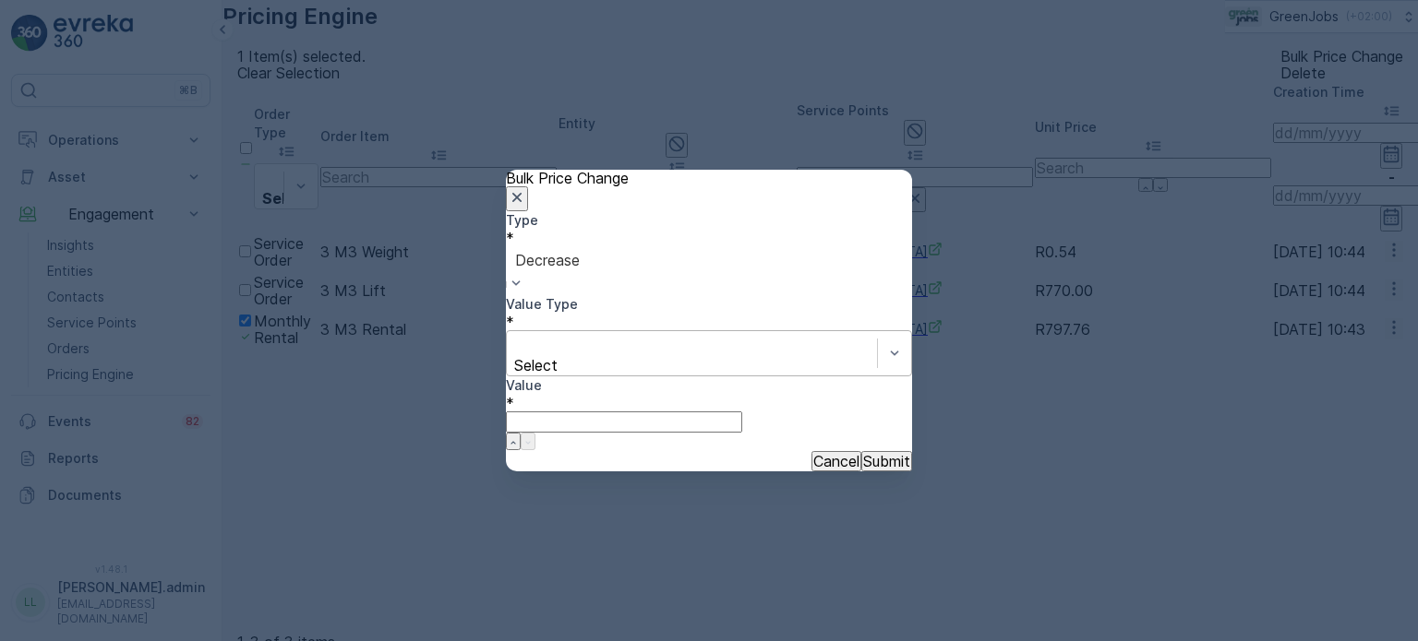
click at [594, 355] on div at bounding box center [692, 345] width 352 height 20
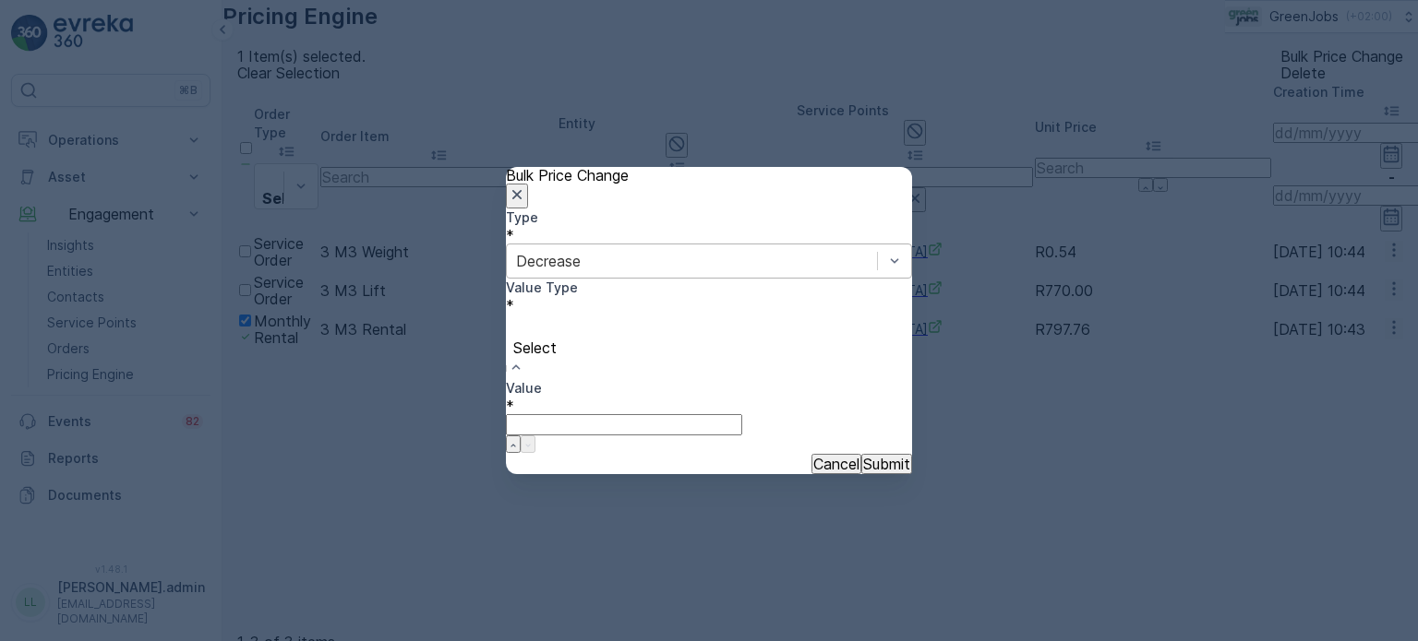
drag, startPoint x: 570, startPoint y: 446, endPoint x: 602, endPoint y: 434, distance: 33.6
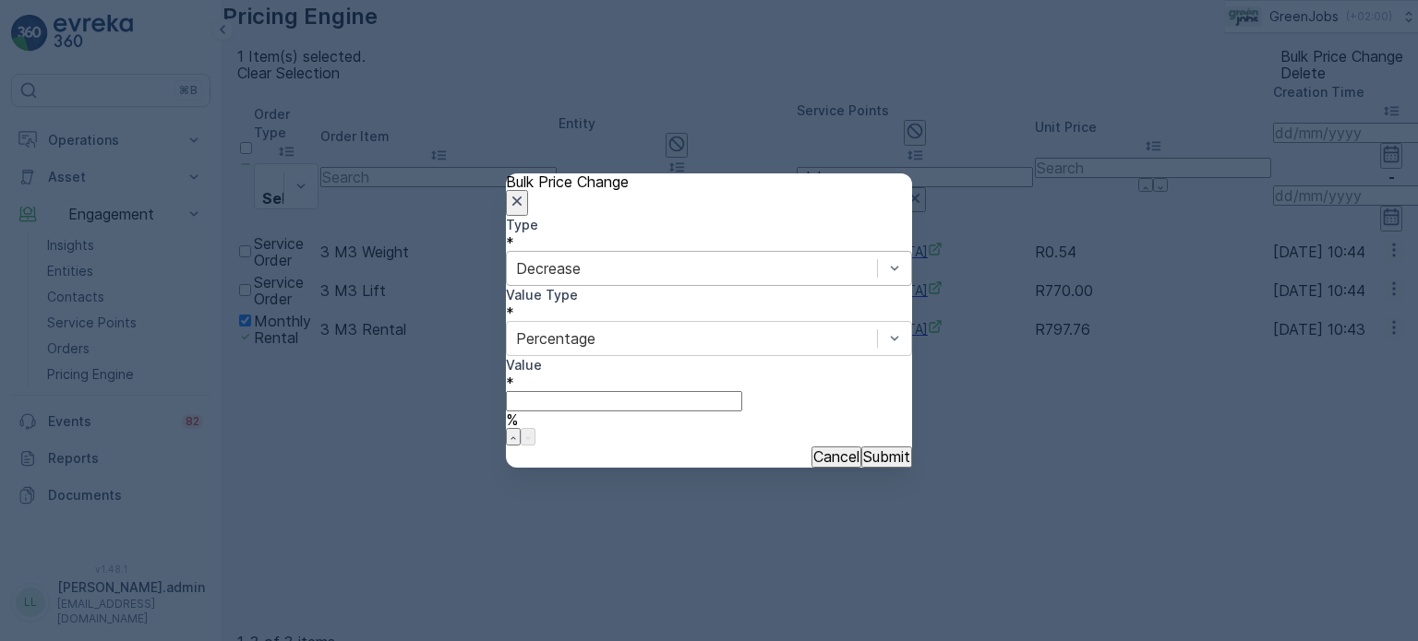
click at [742, 391] on input "Value" at bounding box center [624, 401] width 236 height 20
type input "6"
click at [863, 449] on p "Submit" at bounding box center [886, 457] width 47 height 17
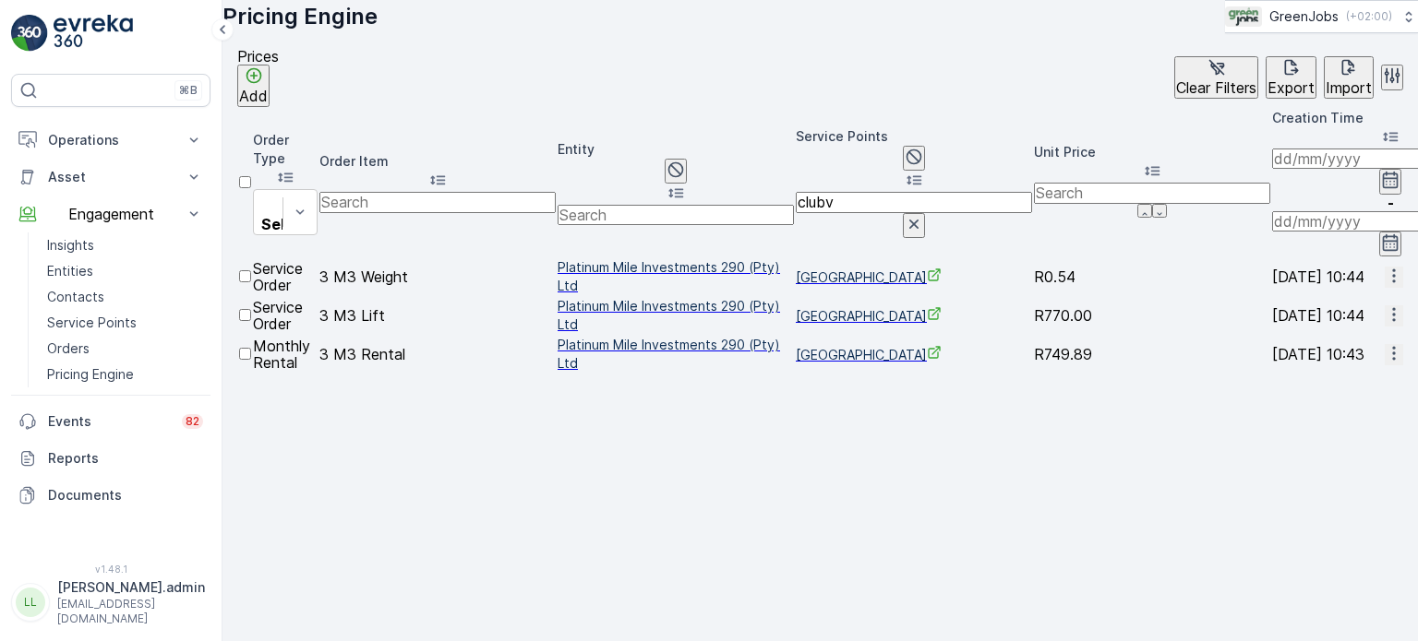
click at [251, 324] on div at bounding box center [245, 324] width 12 height 0
click at [251, 309] on input "checkbox" at bounding box center [245, 315] width 12 height 12
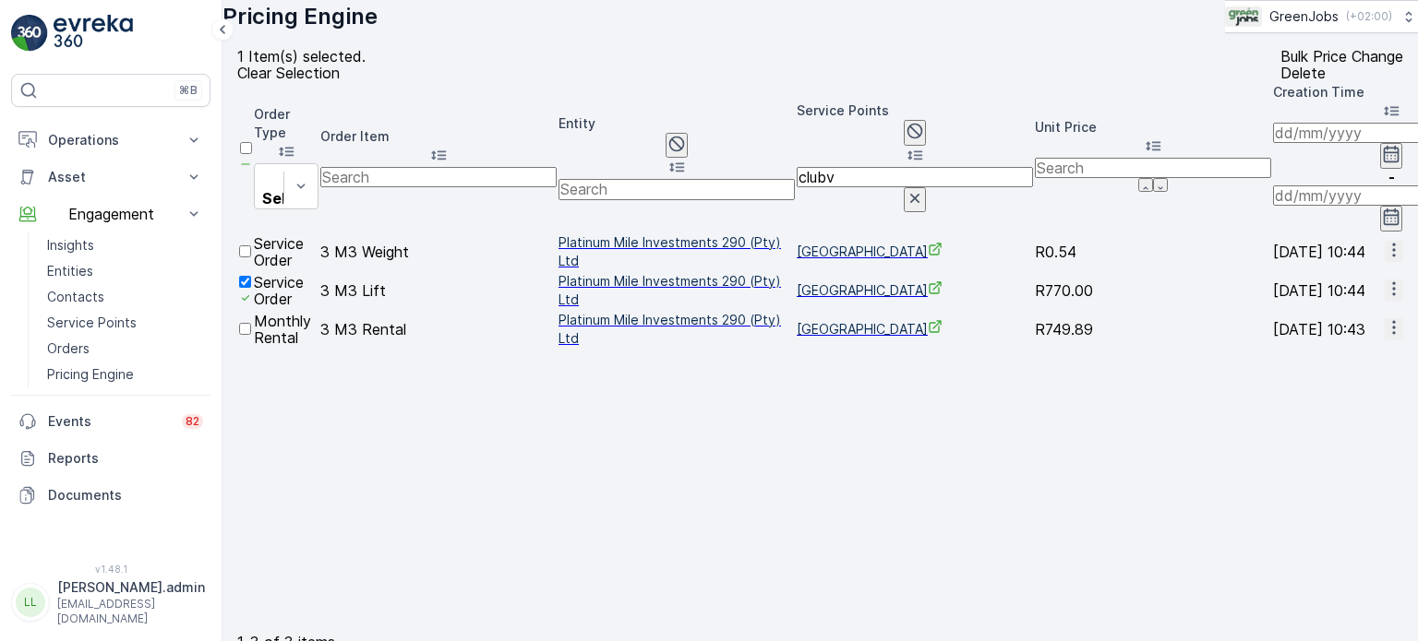
click at [1280, 65] on p "Bulk Price Change" at bounding box center [1341, 56] width 123 height 17
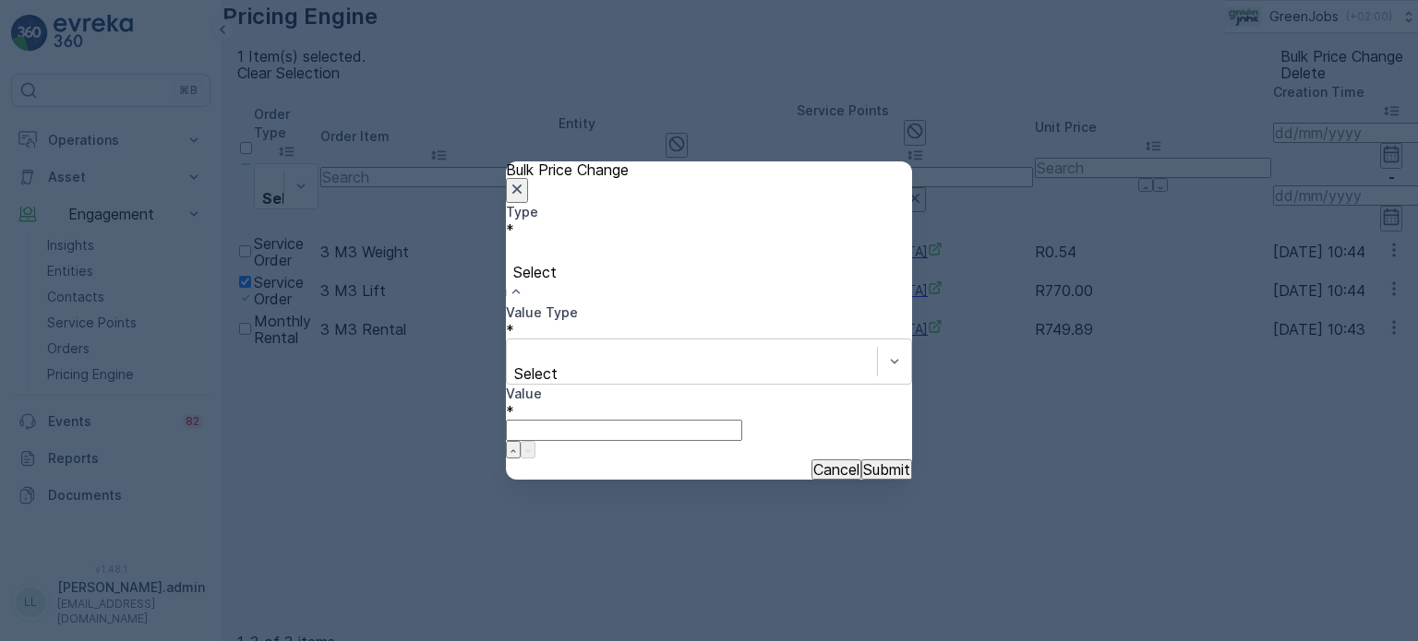
click at [661, 262] on div at bounding box center [709, 252] width 388 height 20
click at [58, 640] on span "Increase" at bounding box center [29, 649] width 58 height 18
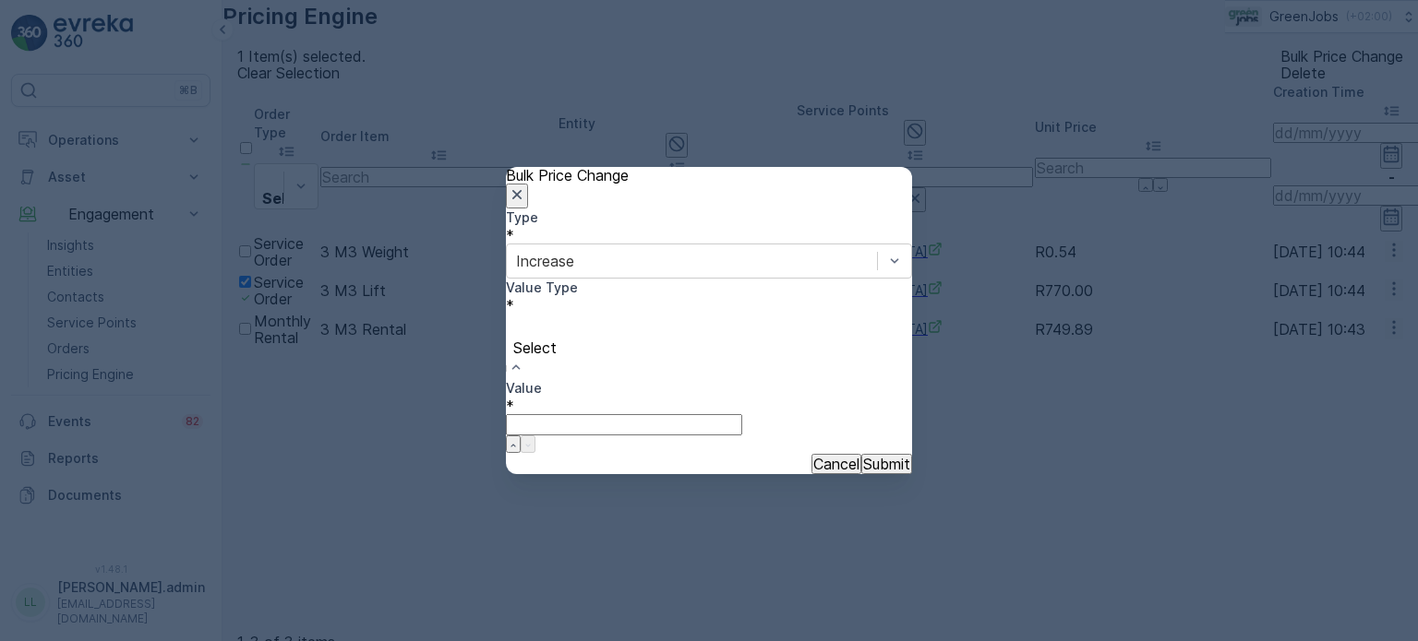
click at [565, 338] on div at bounding box center [709, 327] width 388 height 20
click at [742, 398] on input "Value" at bounding box center [624, 408] width 236 height 20
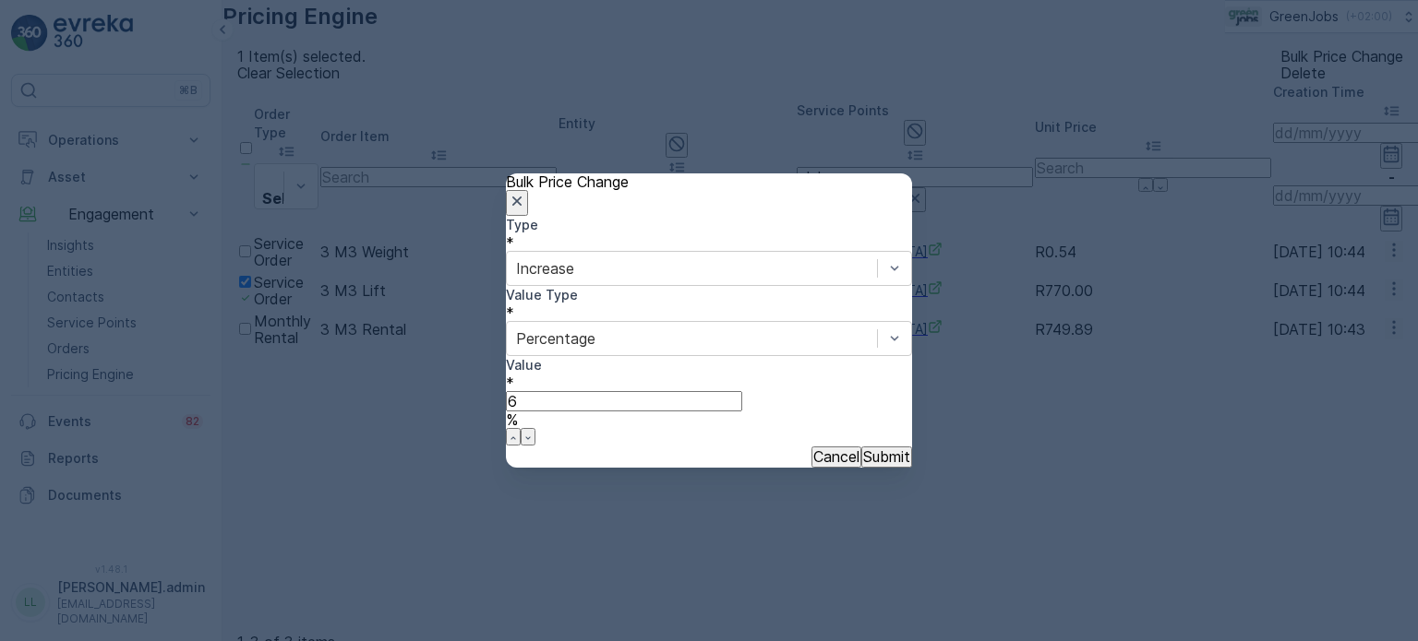
type input "6"
click at [863, 449] on p "Submit" at bounding box center [886, 457] width 47 height 17
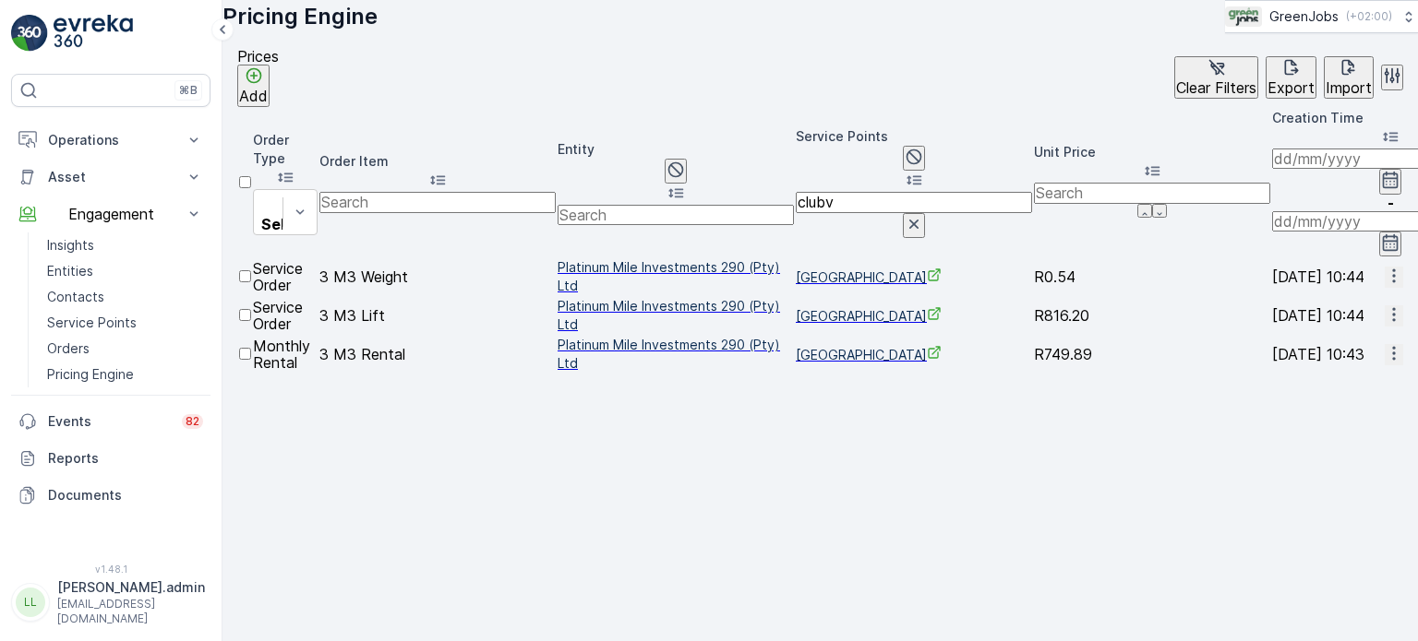
click at [1392, 346] on icon "button" at bounding box center [1393, 353] width 3 height 14
click at [1347, 331] on span "Edit Price" at bounding box center [1368, 330] width 59 height 18
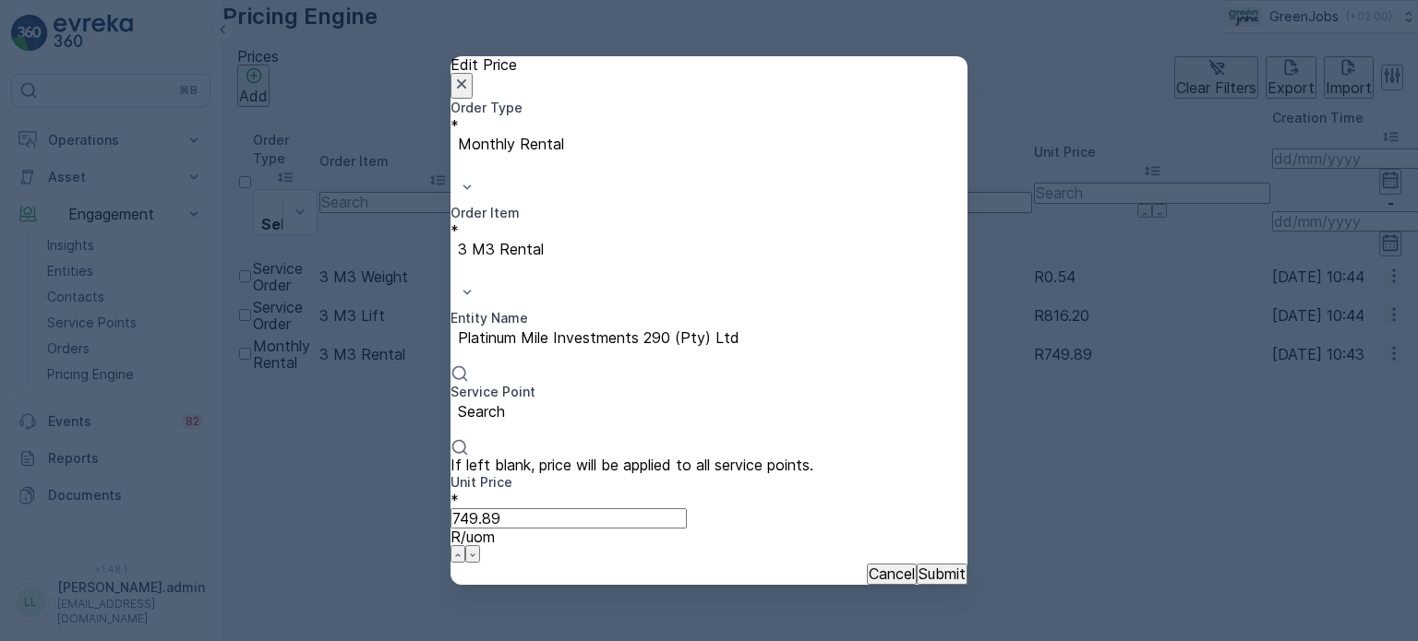
click at [540, 508] on Price "749.89" at bounding box center [568, 518] width 236 height 20
type Price "7"
type Price "752.60"
click at [923, 566] on p "Submit" at bounding box center [941, 574] width 47 height 17
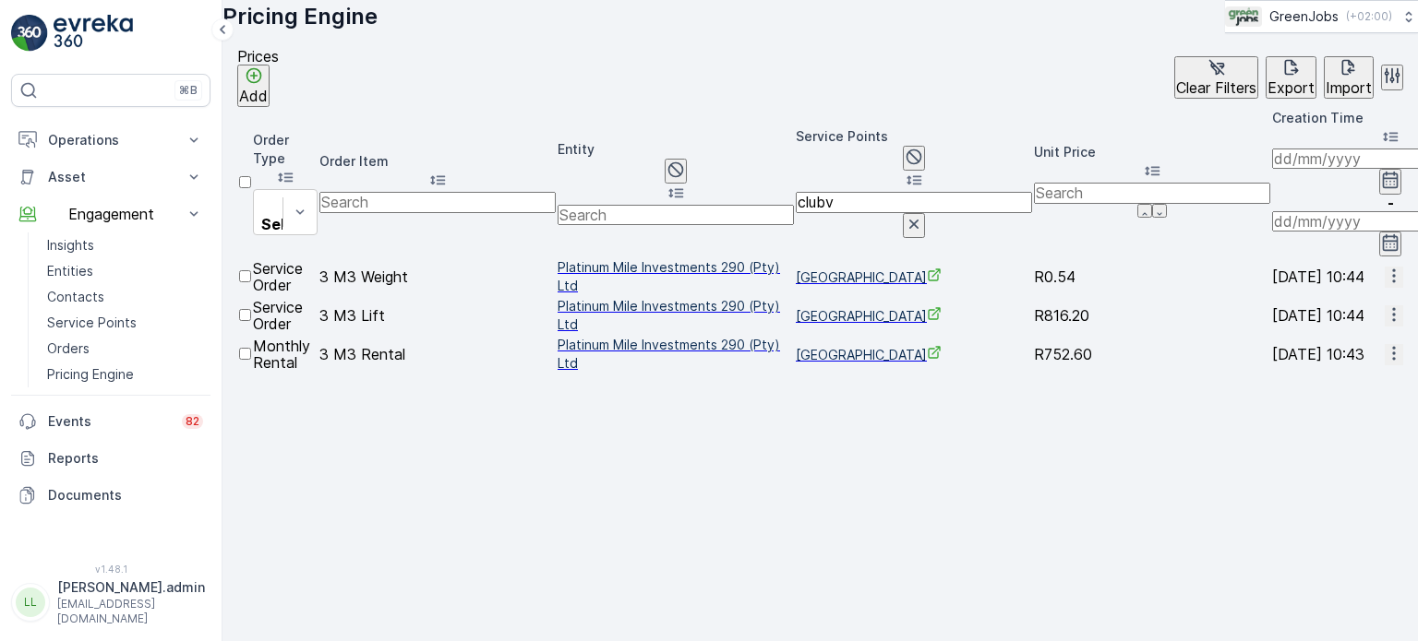
click at [897, 192] on input "clubv" at bounding box center [913, 202] width 236 height 20
type input "c"
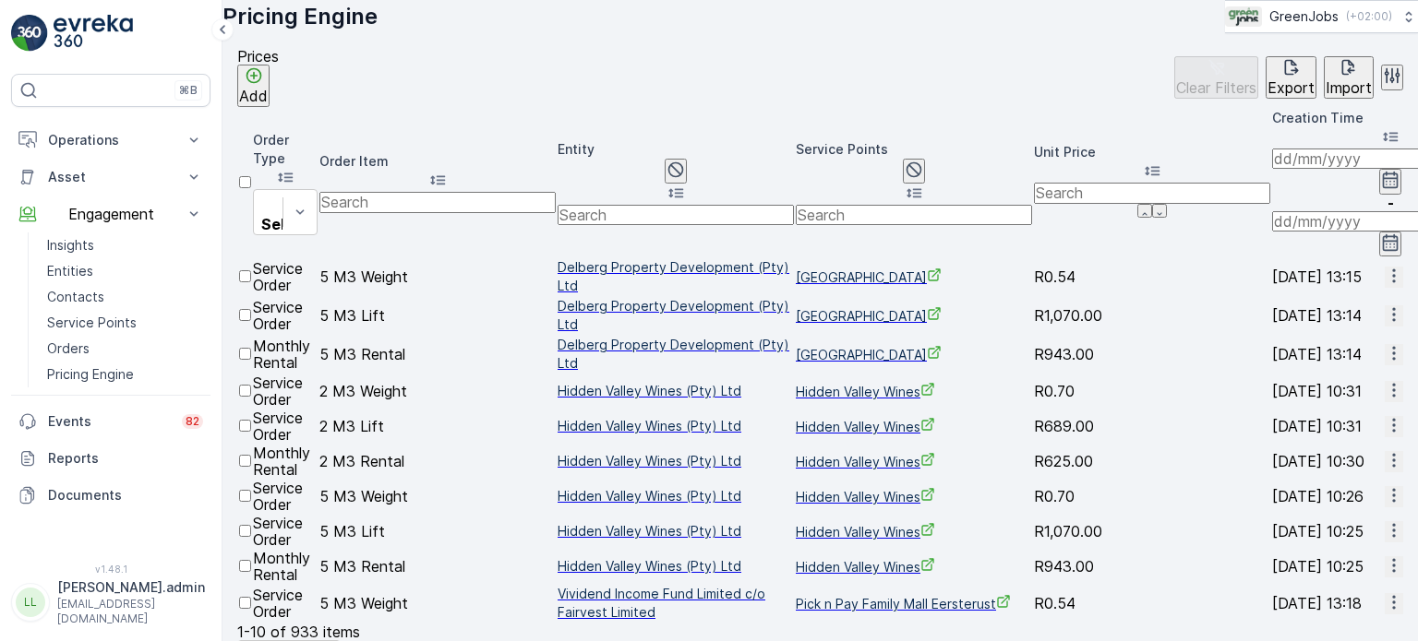
click at [903, 205] on input "text" at bounding box center [913, 215] width 236 height 20
type input "cricke"
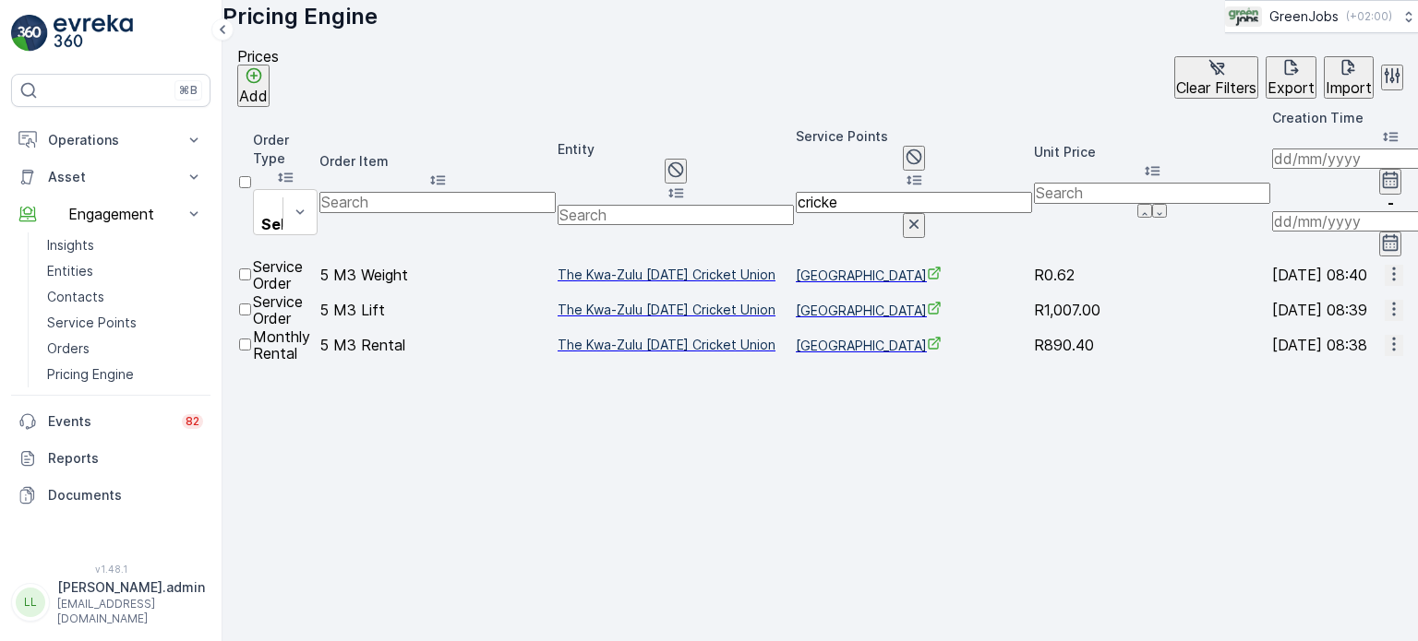
click at [249, 293] on td at bounding box center [245, 309] width 12 height 33
click at [251, 318] on div at bounding box center [245, 318] width 12 height 0
click at [251, 304] on input "checkbox" at bounding box center [245, 310] width 12 height 12
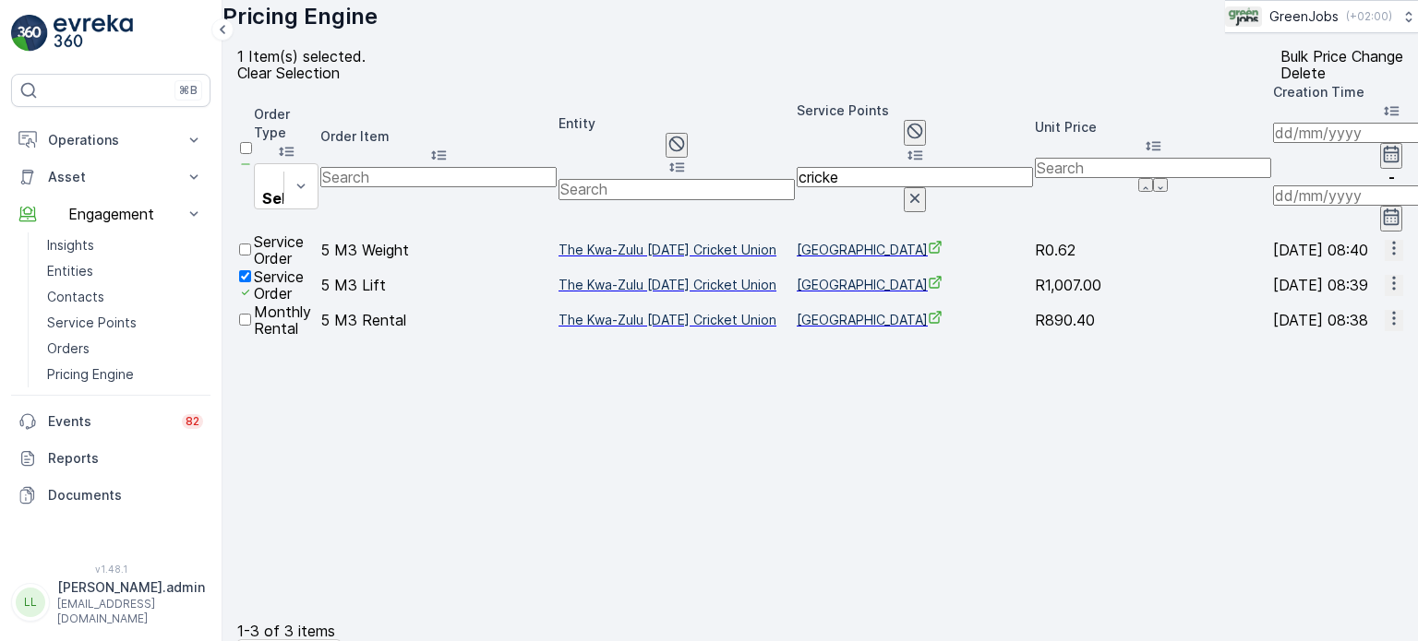
click at [1097, 176] on input "number" at bounding box center [1153, 168] width 236 height 20
click at [1280, 65] on div "Bulk Price Change" at bounding box center [1341, 56] width 123 height 17
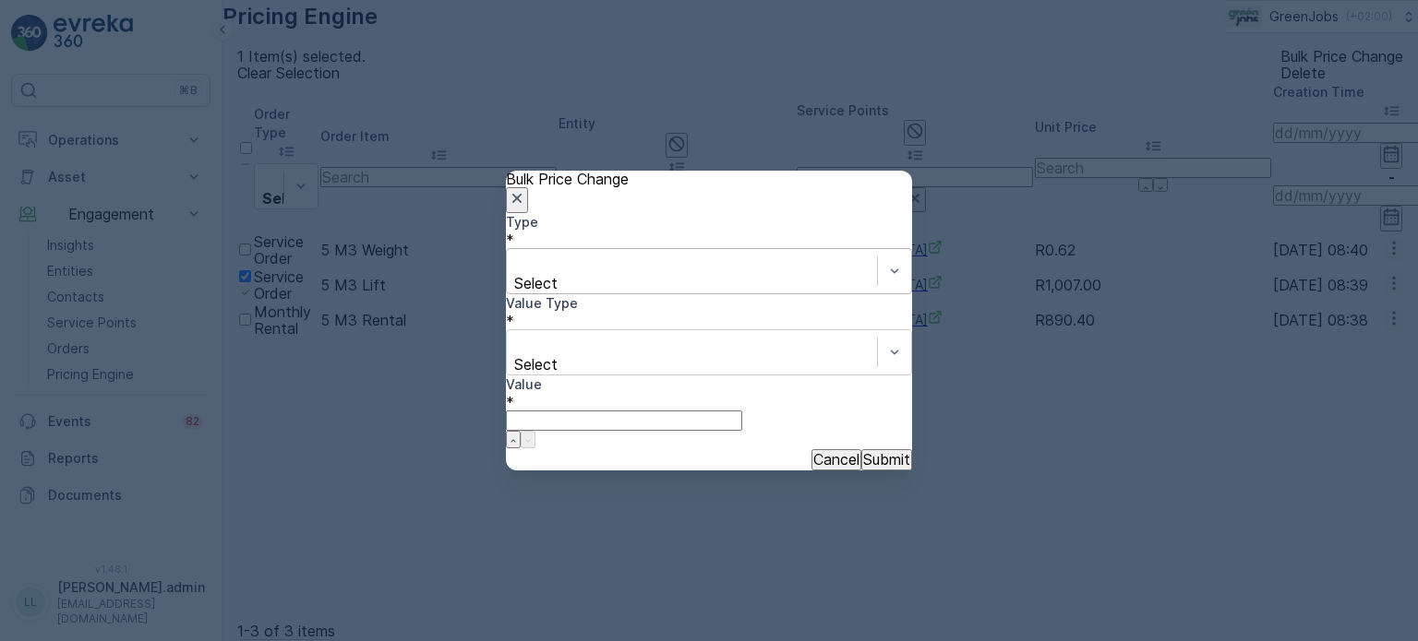
click at [738, 273] on div at bounding box center [692, 263] width 352 height 20
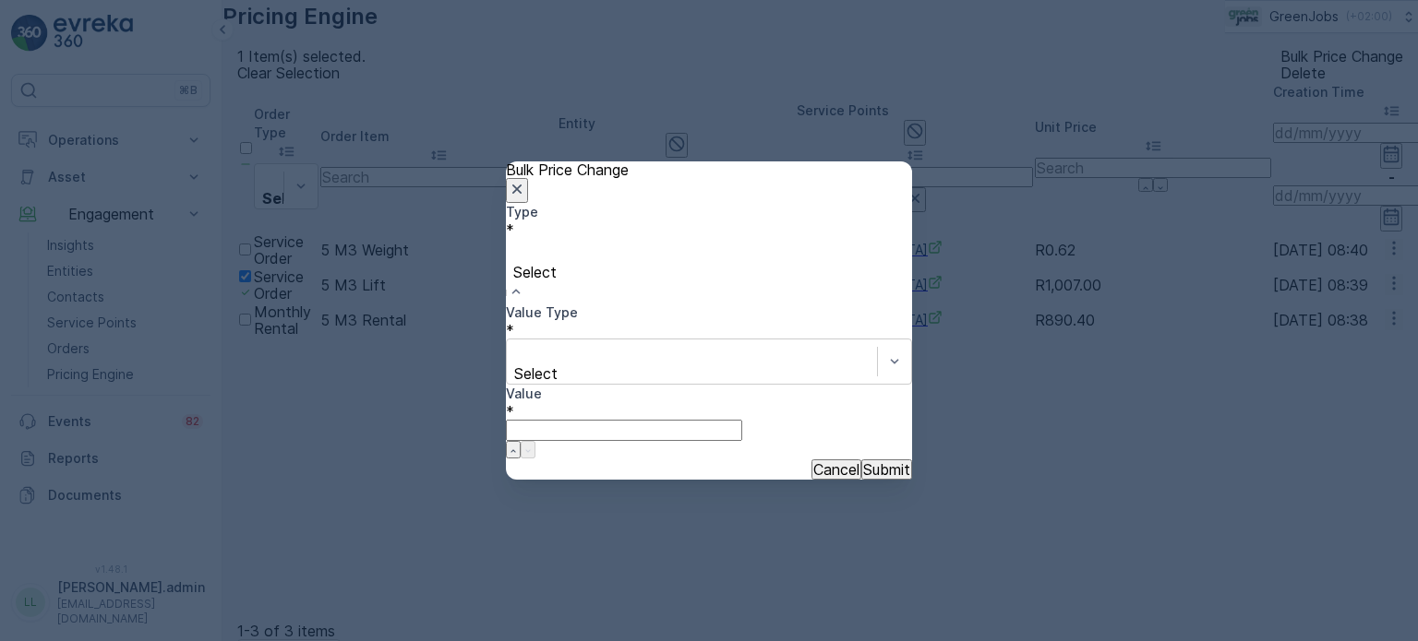
click at [58, 640] on span "Increase" at bounding box center [29, 649] width 58 height 18
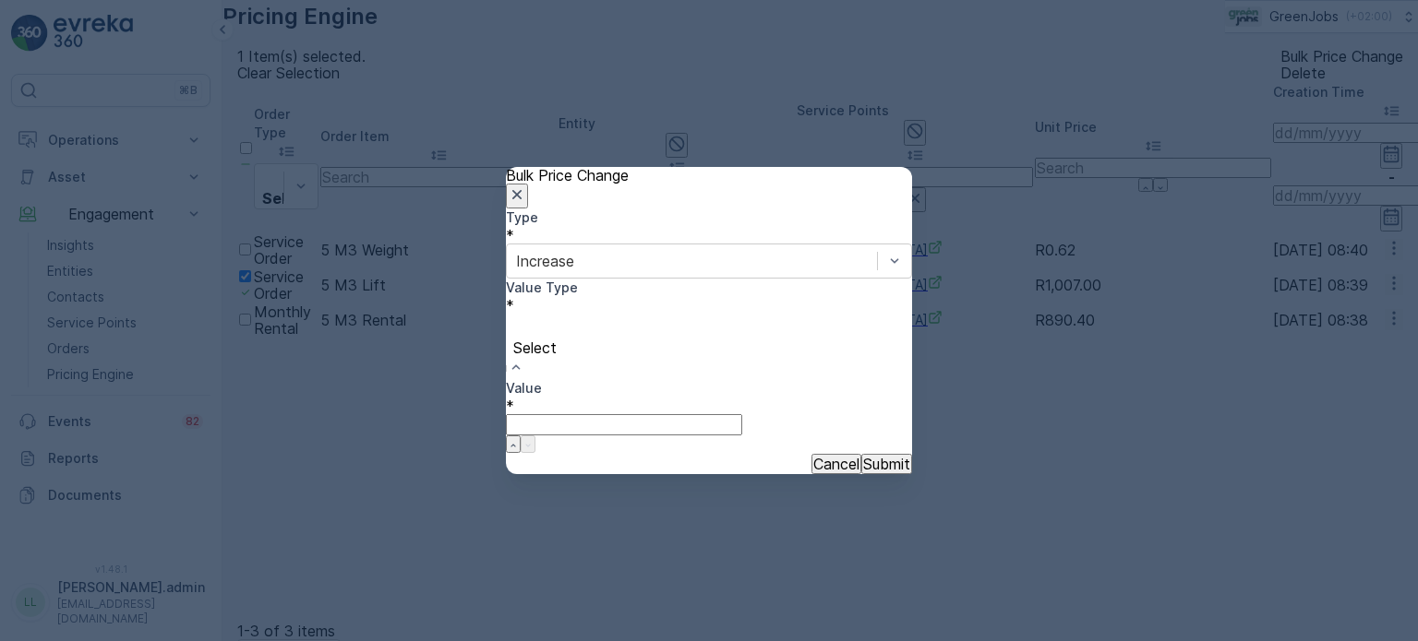
click at [576, 338] on div at bounding box center [709, 327] width 388 height 20
click at [742, 398] on input "Value" at bounding box center [624, 408] width 236 height 20
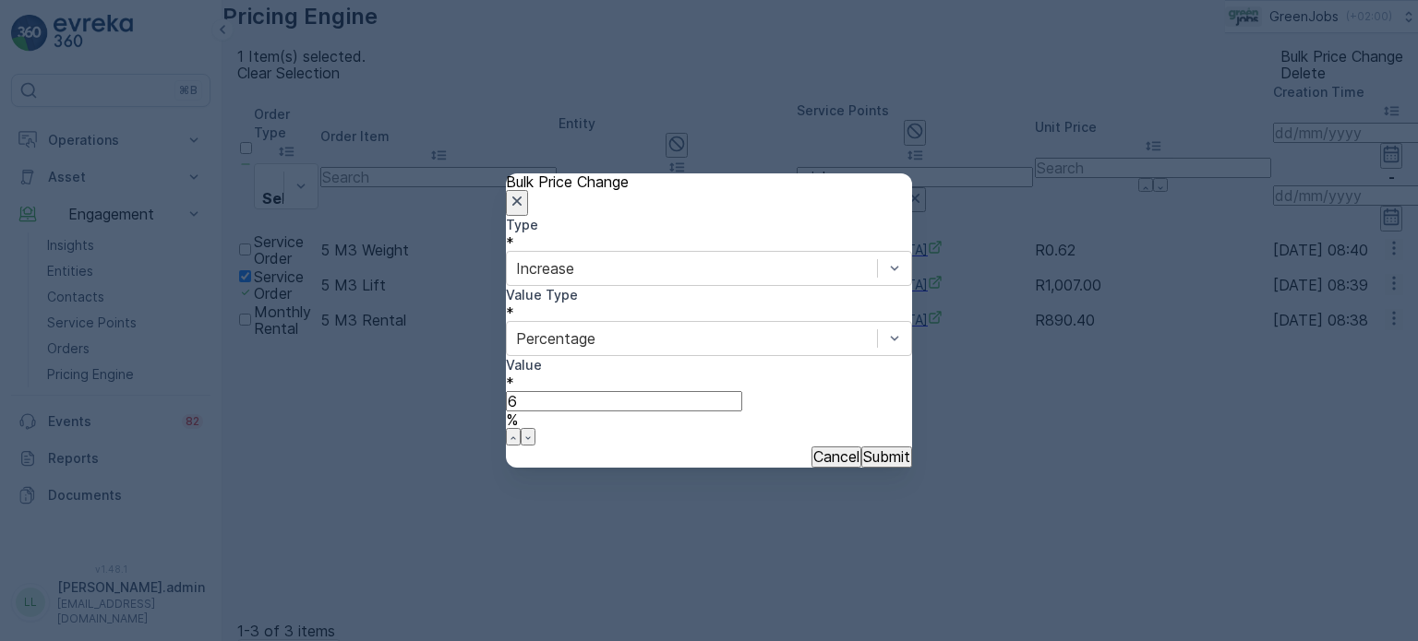
type input "6"
click at [868, 449] on p "Submit" at bounding box center [886, 457] width 47 height 17
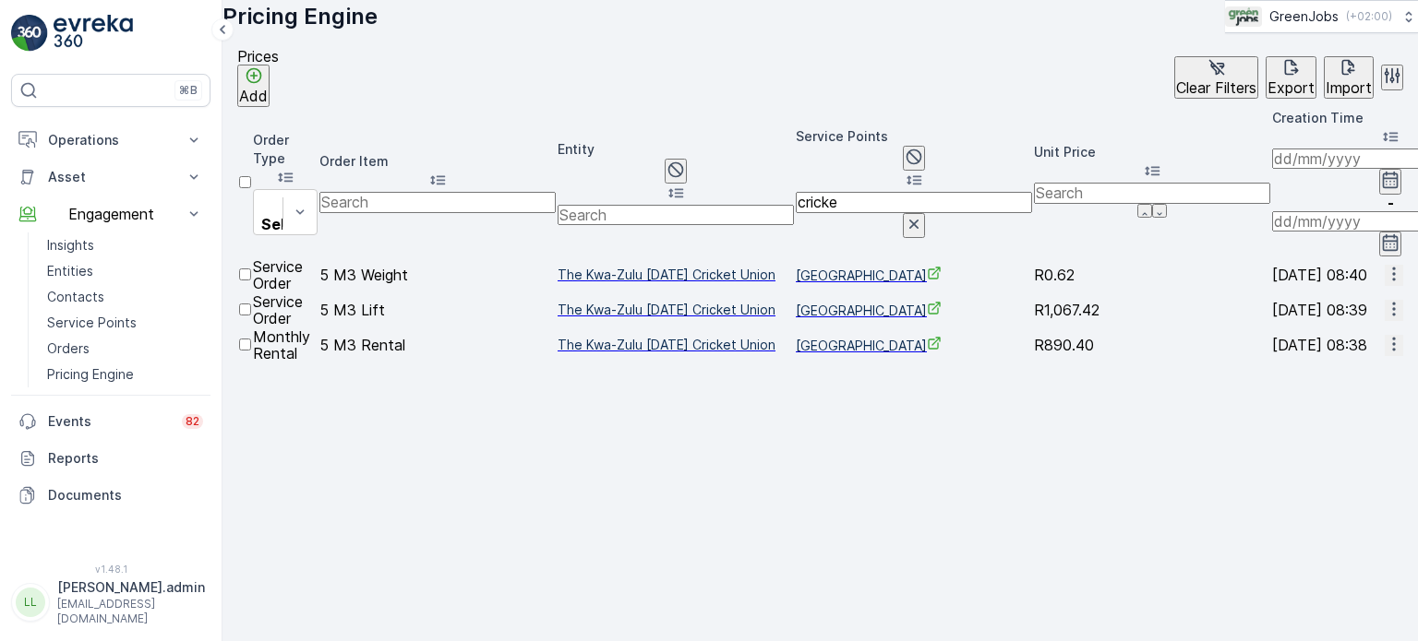
click at [251, 353] on div at bounding box center [245, 353] width 12 height 0
click at [251, 339] on input "checkbox" at bounding box center [245, 345] width 12 height 12
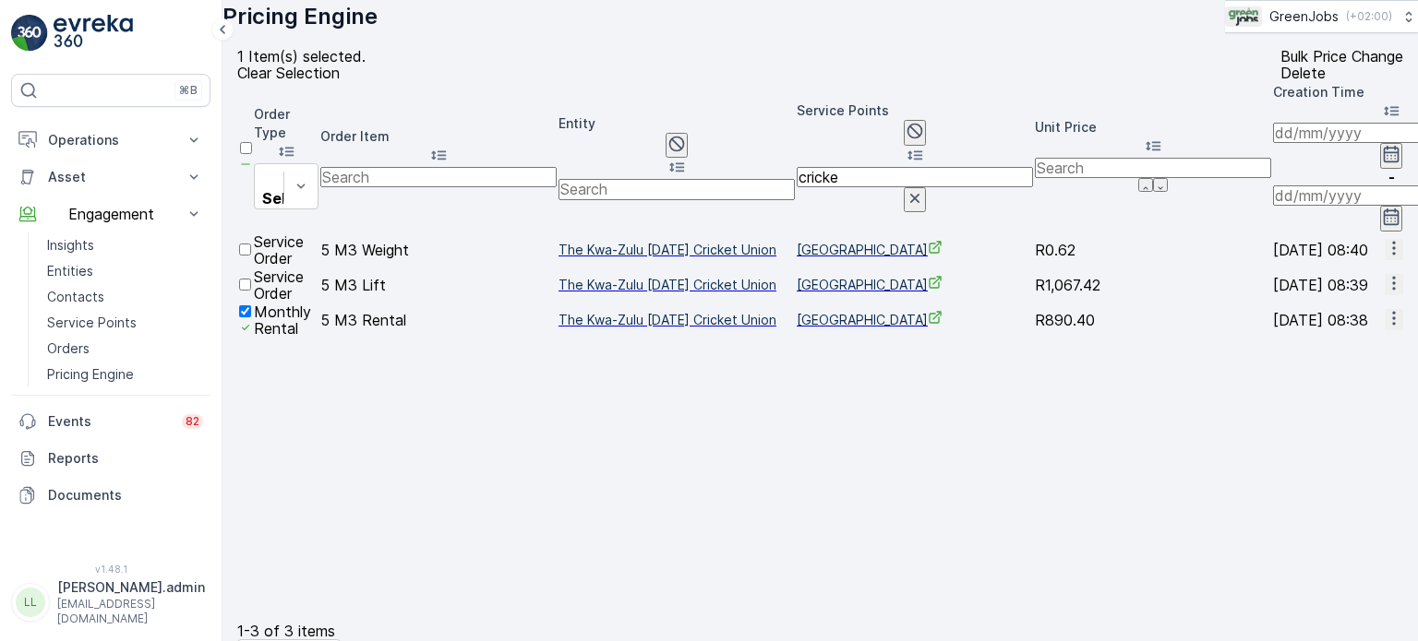
click at [1280, 65] on p "Bulk Price Change" at bounding box center [1341, 56] width 123 height 17
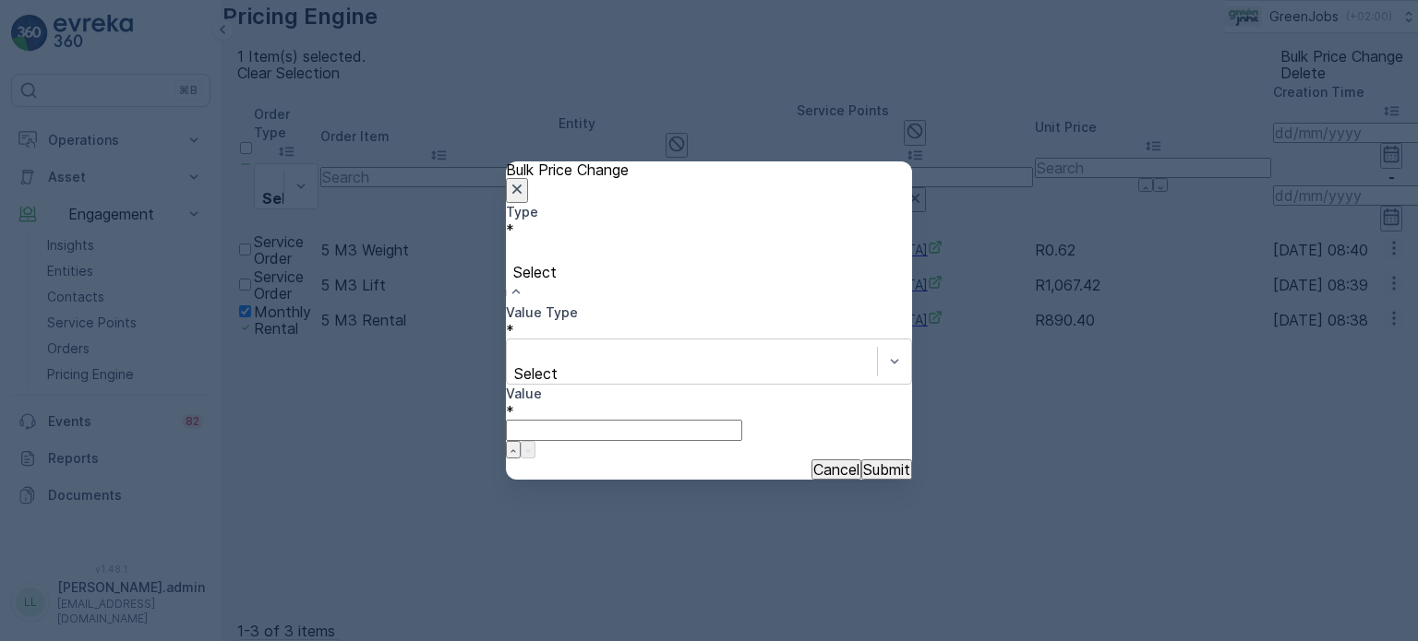
click at [601, 262] on div at bounding box center [709, 252] width 388 height 20
click at [58, 640] on span "Increase" at bounding box center [29, 649] width 58 height 18
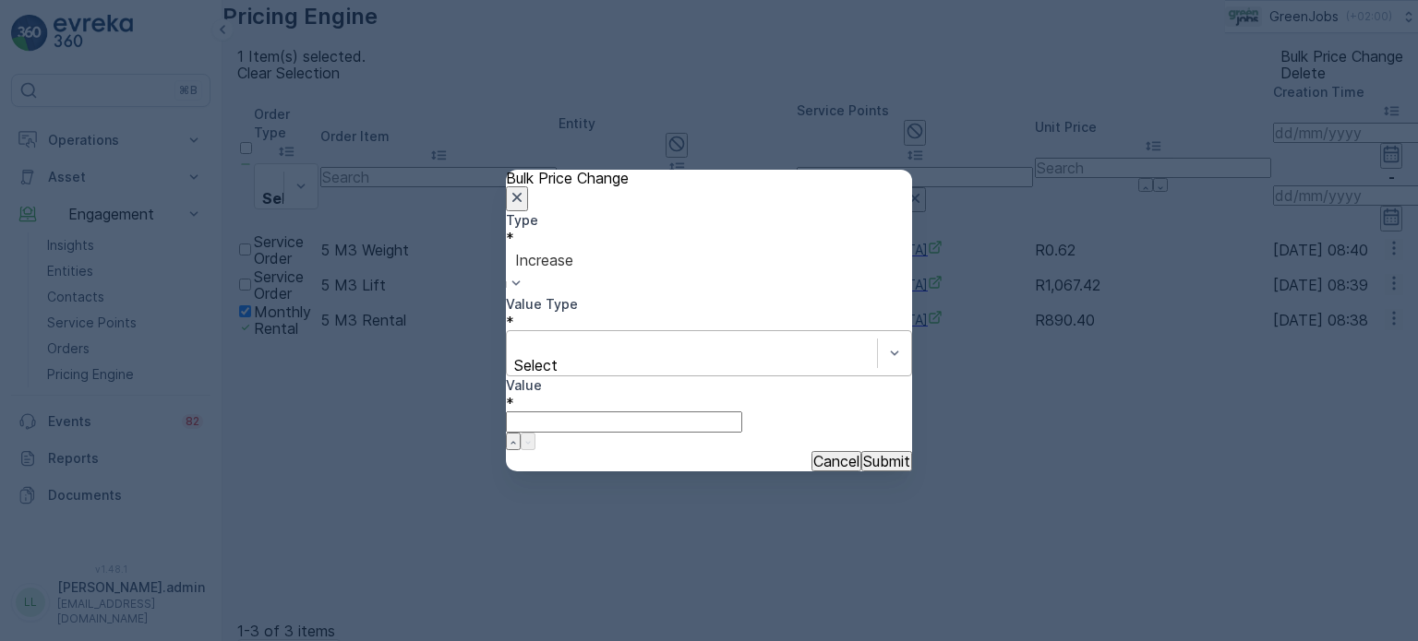
click at [520, 353] on input "text" at bounding box center [518, 345] width 5 height 17
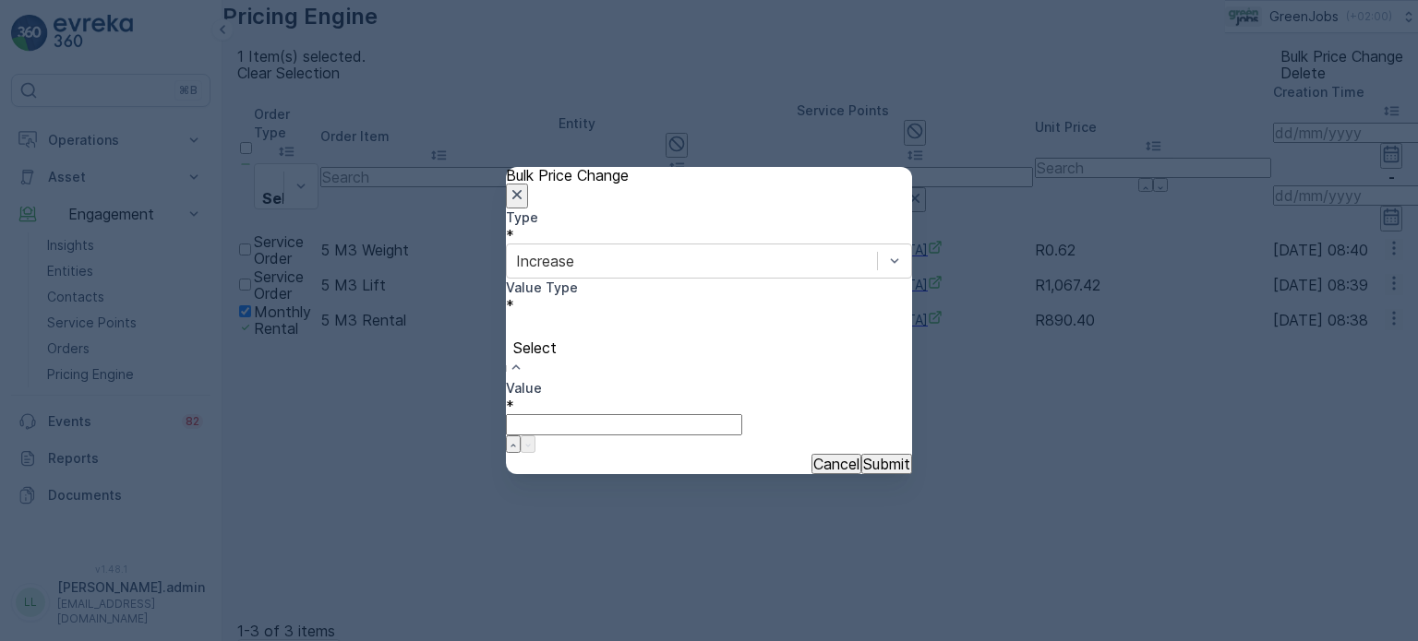
drag, startPoint x: 571, startPoint y: 443, endPoint x: 605, endPoint y: 420, distance: 41.2
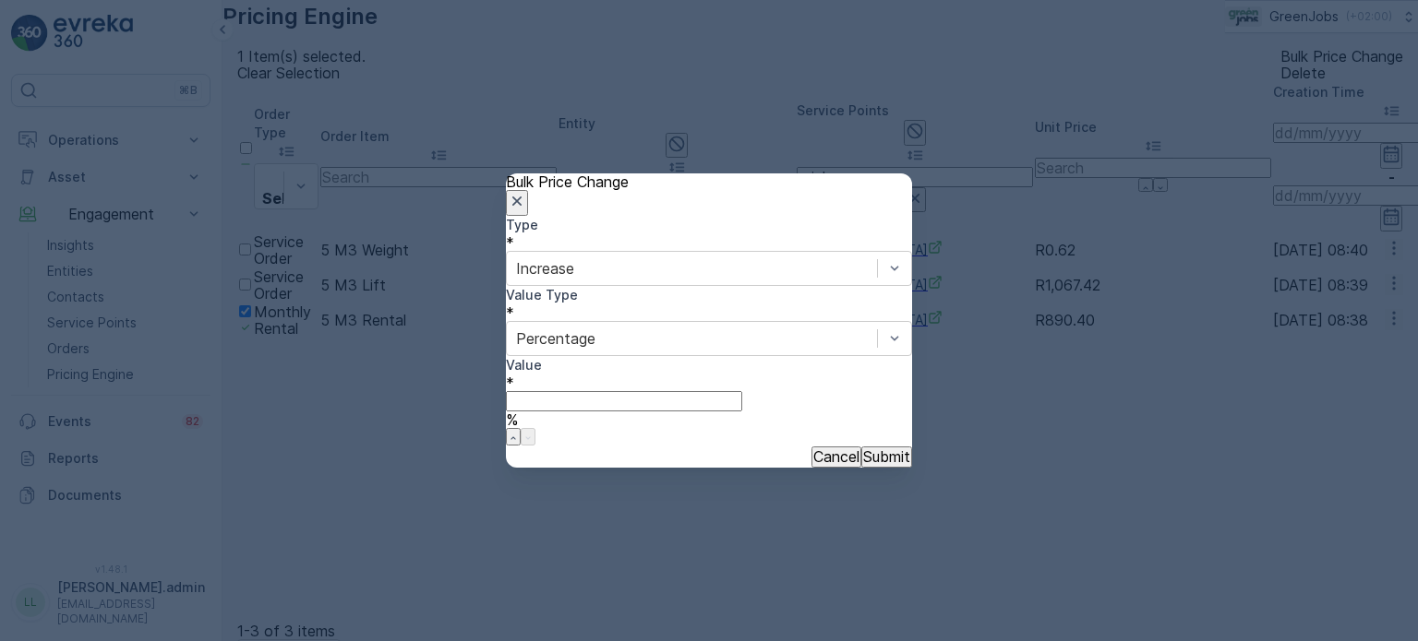
click at [742, 391] on input "Value" at bounding box center [624, 401] width 236 height 20
type input "6"
click at [864, 449] on p "Submit" at bounding box center [886, 457] width 47 height 17
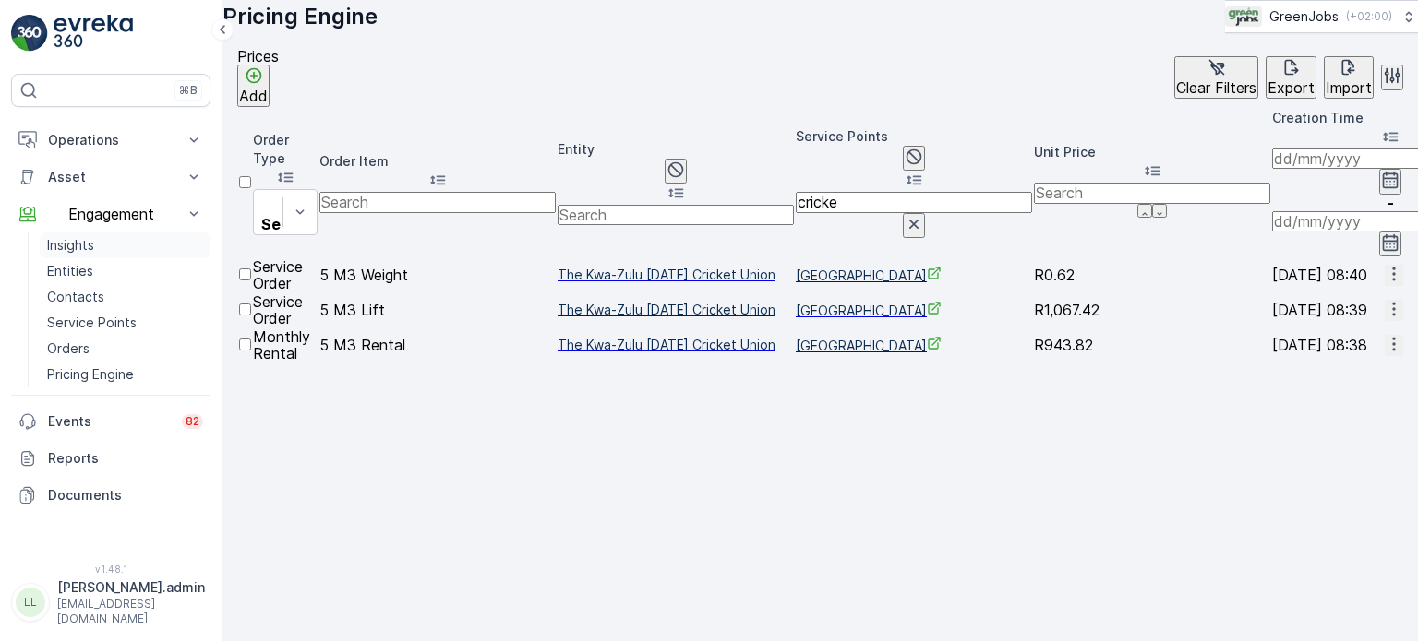
click at [75, 248] on p "Insights" at bounding box center [70, 245] width 47 height 18
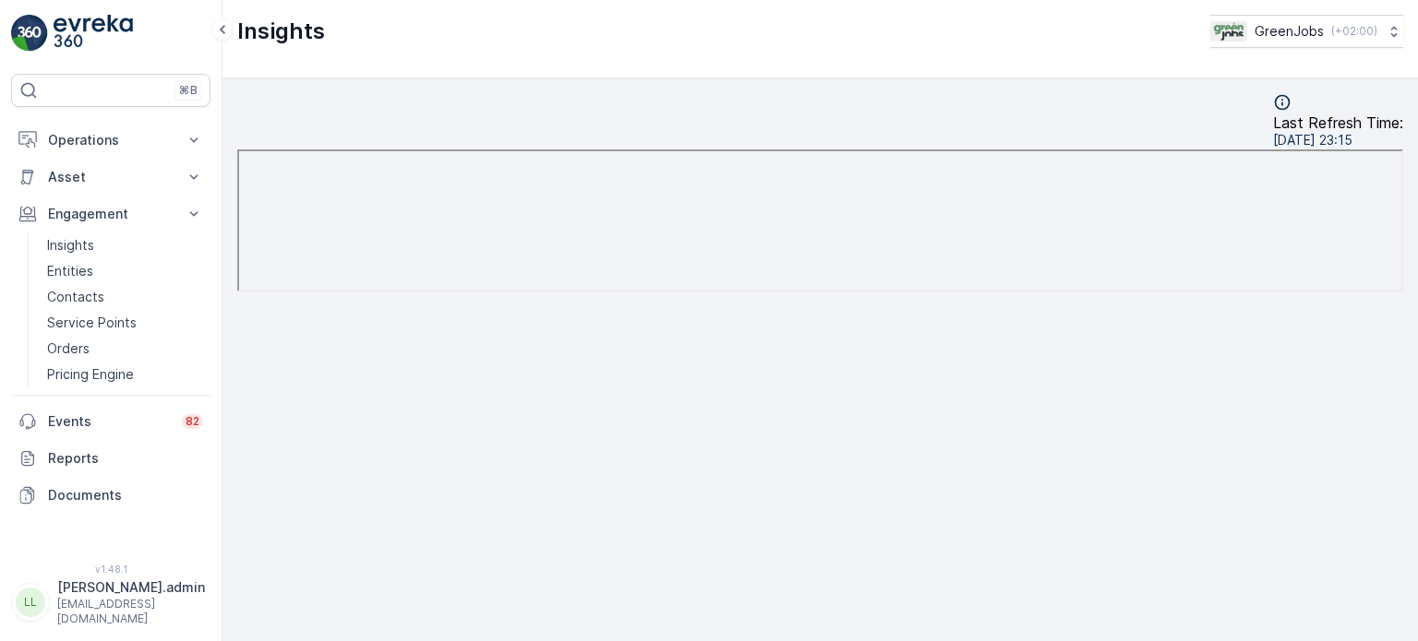
scroll to position [15, 0]
click at [66, 140] on p "Operations" at bounding box center [111, 140] width 126 height 18
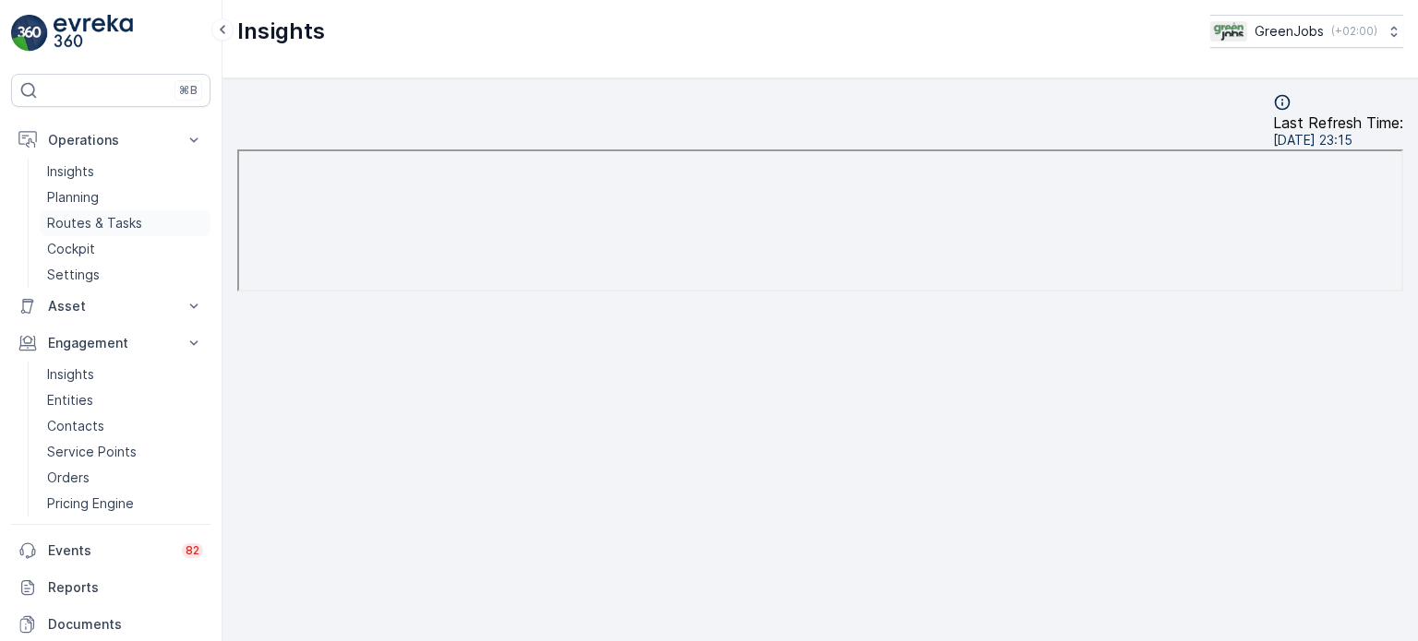
click at [85, 221] on p "Routes & Tasks" at bounding box center [94, 223] width 95 height 18
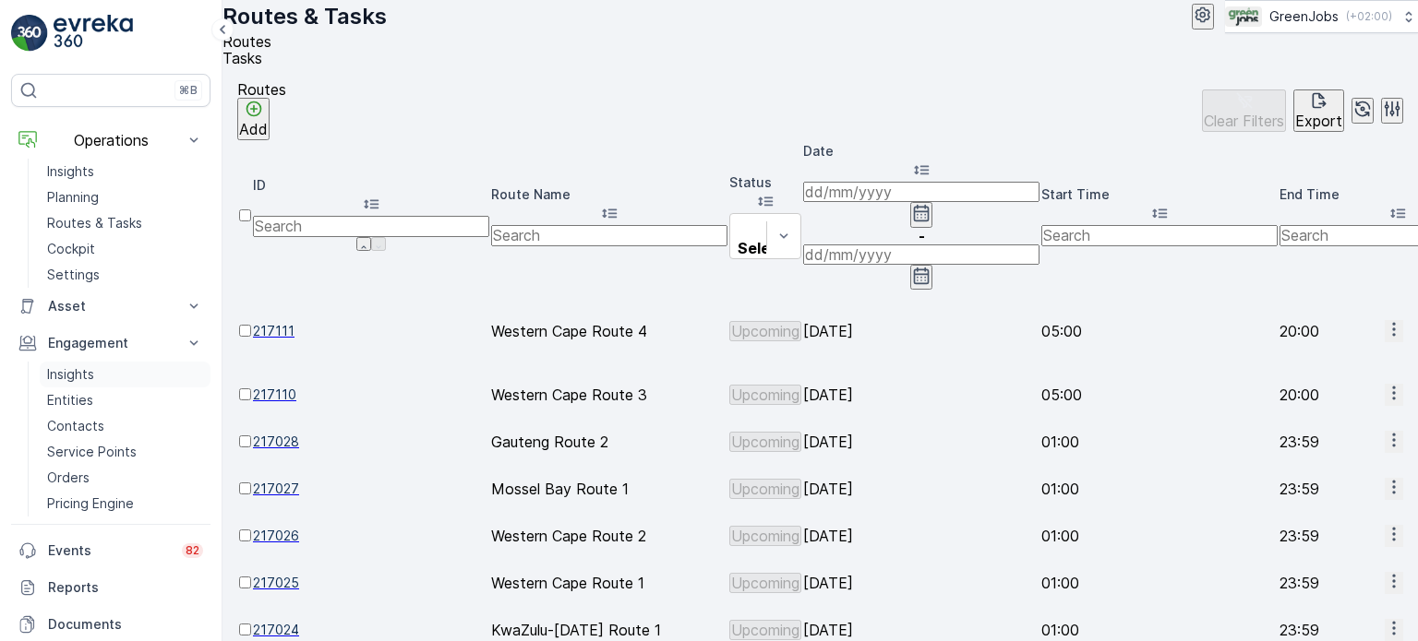
click at [83, 372] on p "Insights" at bounding box center [70, 374] width 47 height 18
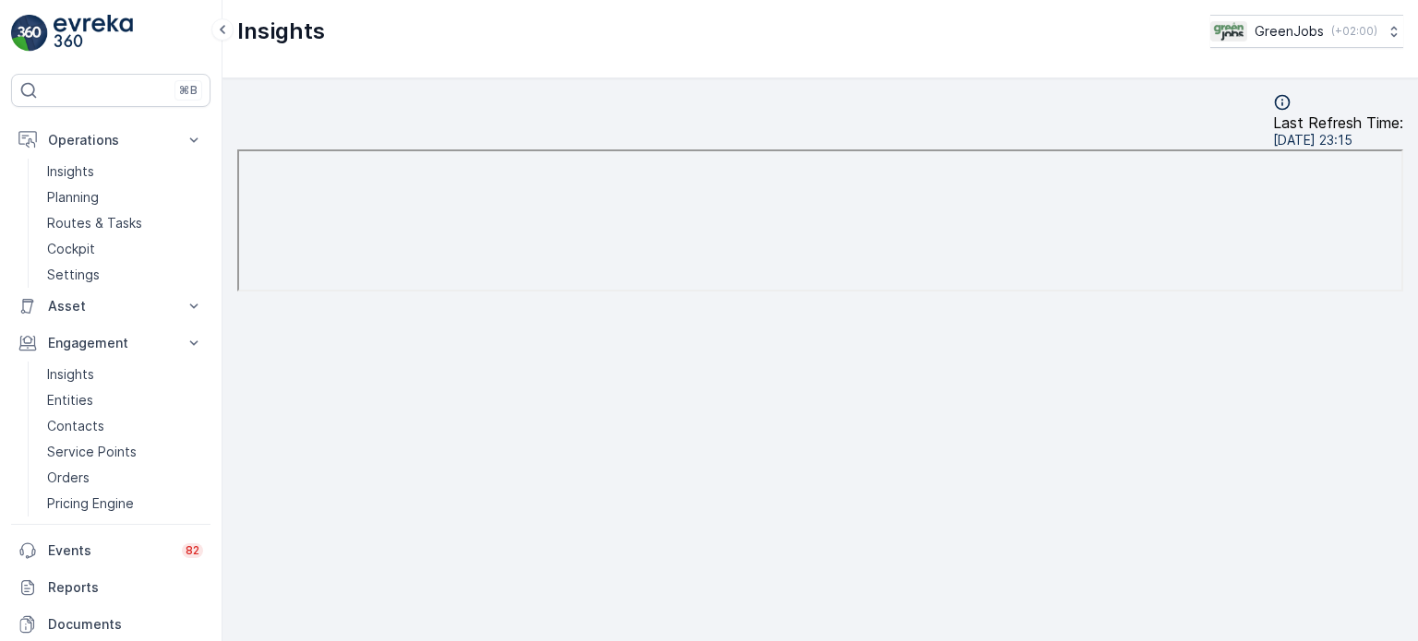
scroll to position [15, 0]
click at [89, 197] on p "Planning" at bounding box center [73, 197] width 52 height 18
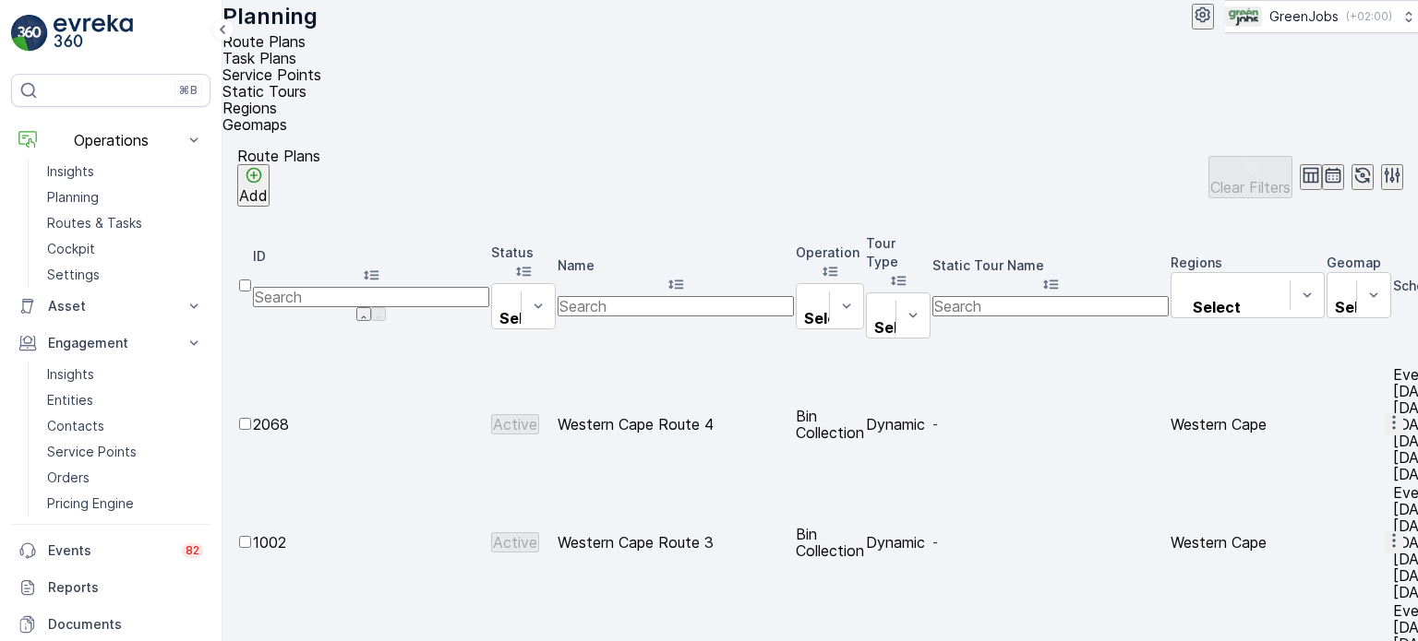
click at [321, 67] on span "Service Points" at bounding box center [271, 75] width 99 height 18
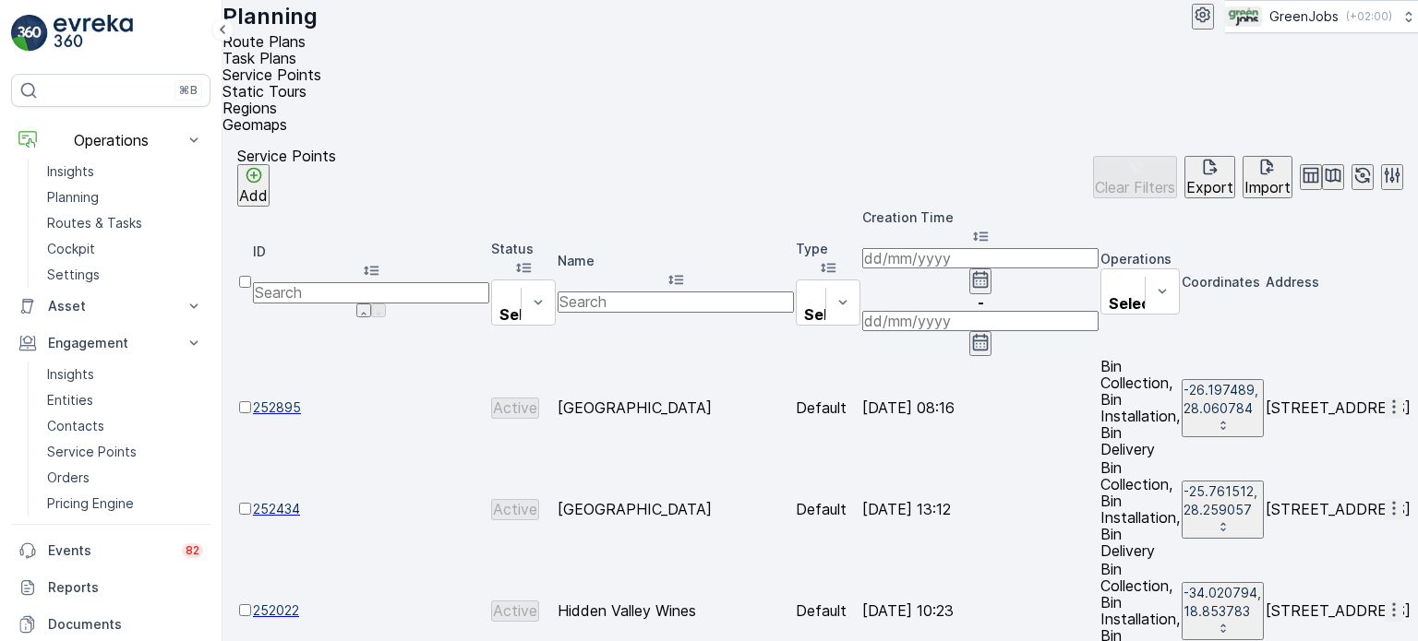
click at [1186, 179] on p "Export" at bounding box center [1209, 187] width 47 height 17
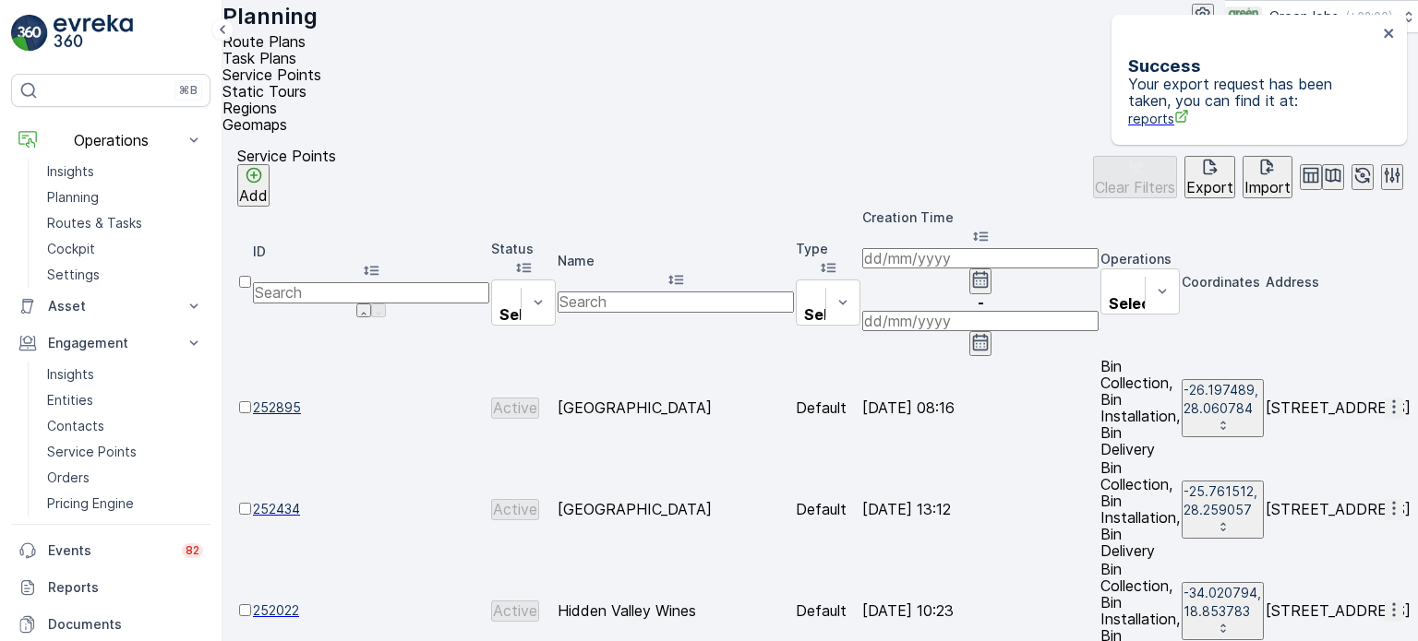
click at [1181, 109] on span "reports" at bounding box center [1252, 118] width 249 height 19
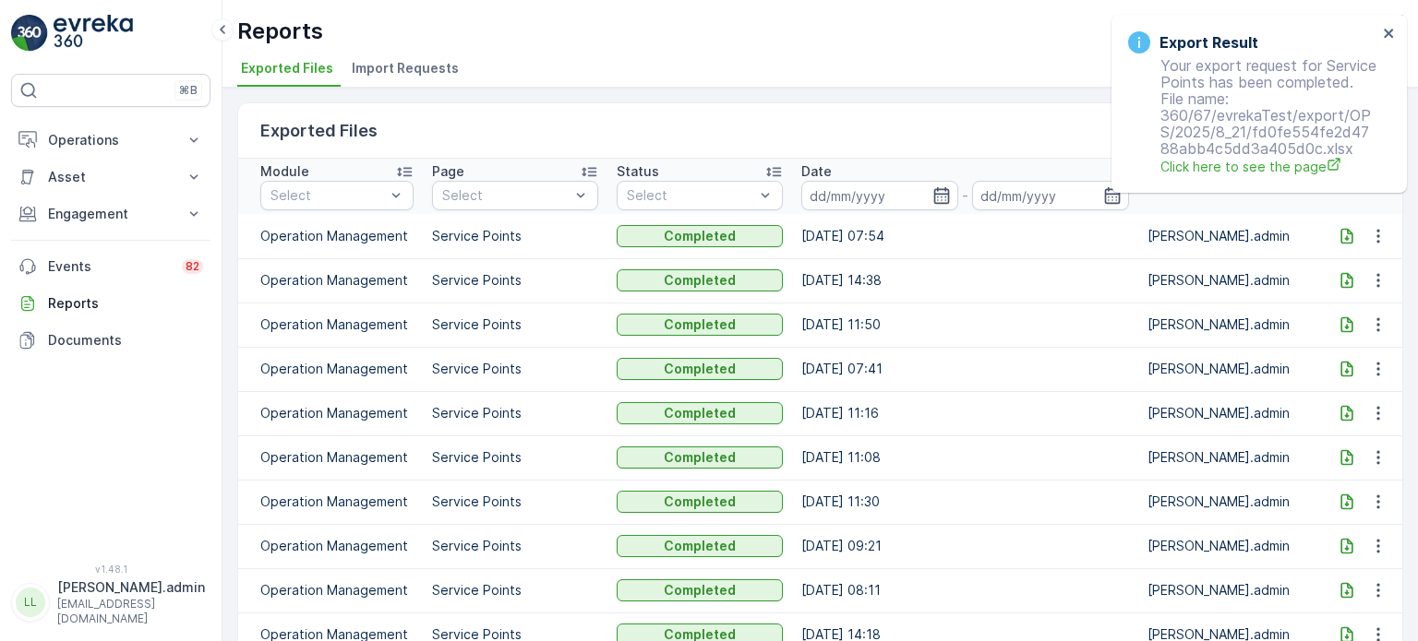
click at [1338, 233] on icon at bounding box center [1346, 236] width 18 height 18
